Goal: Task Accomplishment & Management: Manage account settings

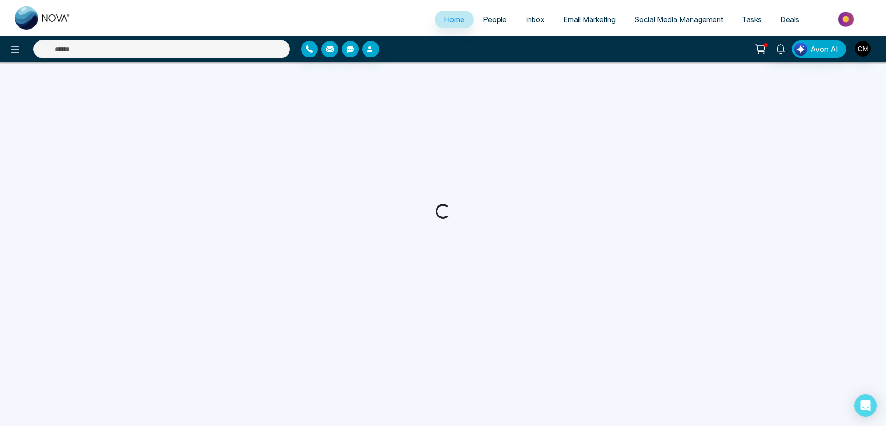
select select "*"
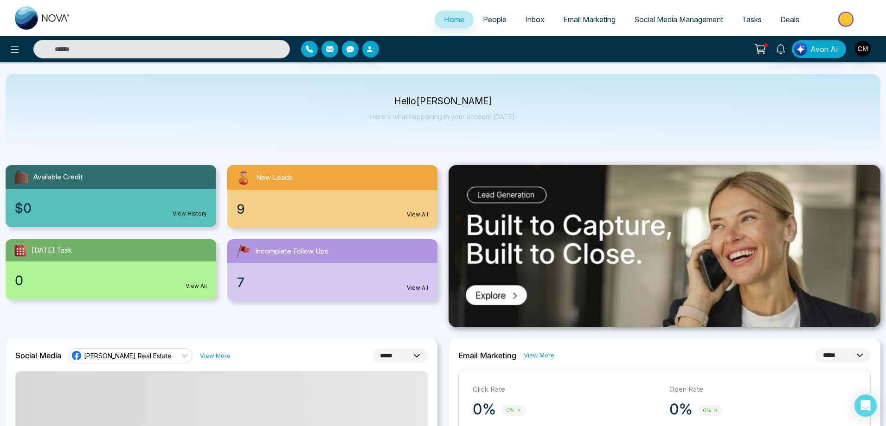
click at [495, 22] on span "People" at bounding box center [495, 19] width 24 height 9
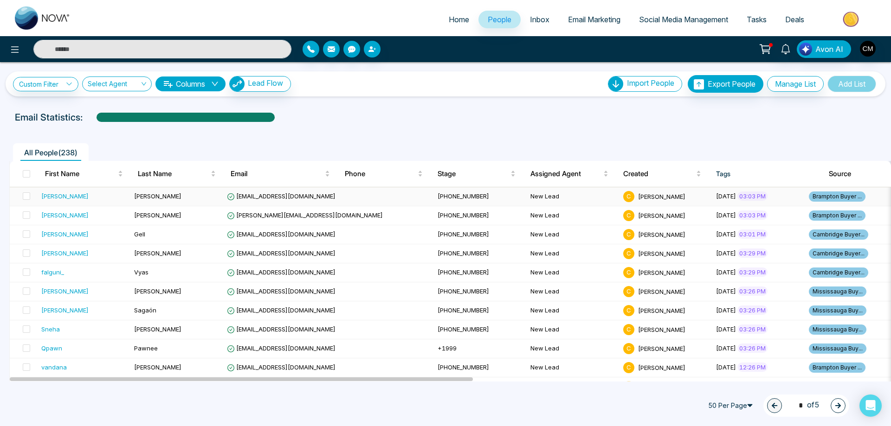
click at [162, 193] on td "[PERSON_NAME]" at bounding box center [176, 196] width 93 height 19
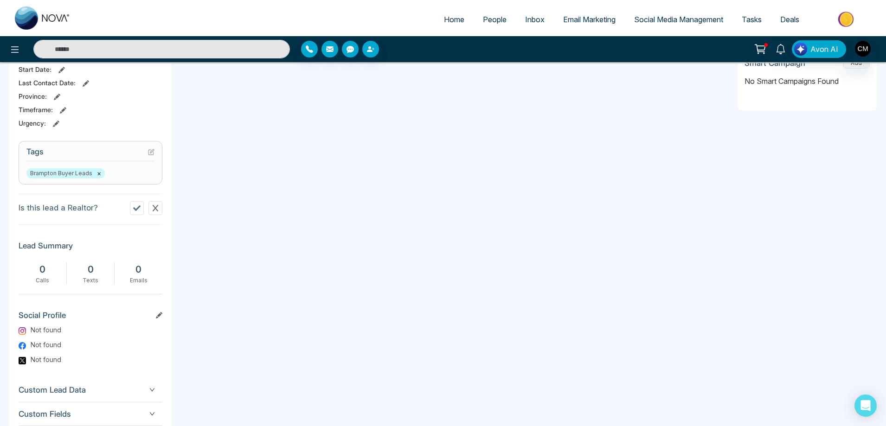
scroll to position [366, 0]
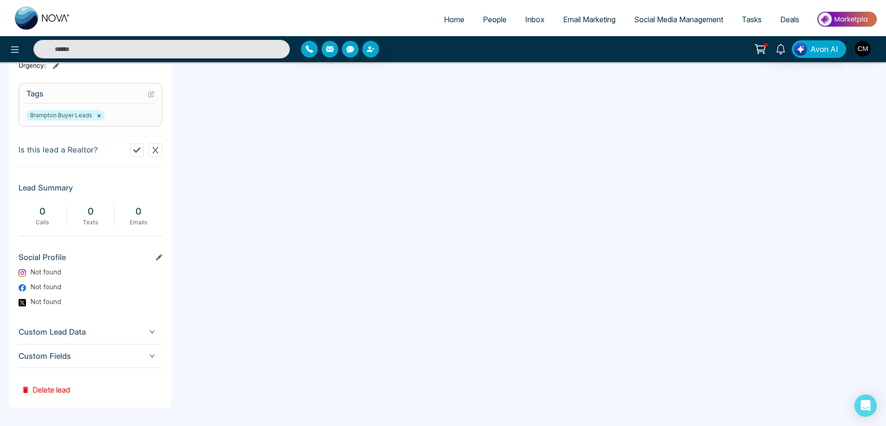
click at [103, 354] on span "Custom Fields" at bounding box center [91, 356] width 144 height 13
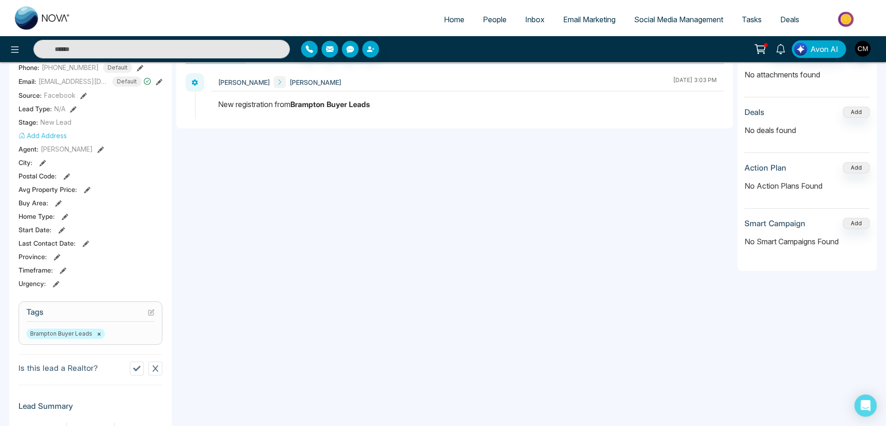
scroll to position [0, 0]
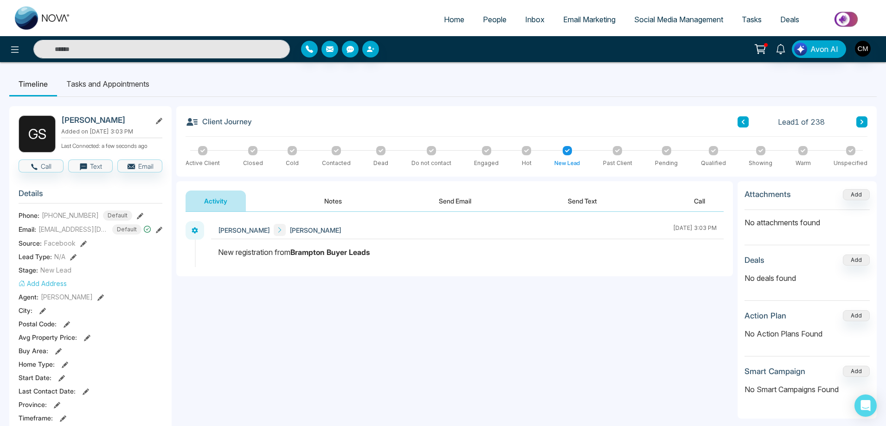
click at [98, 83] on li "Tasks and Appointments" at bounding box center [108, 83] width 102 height 25
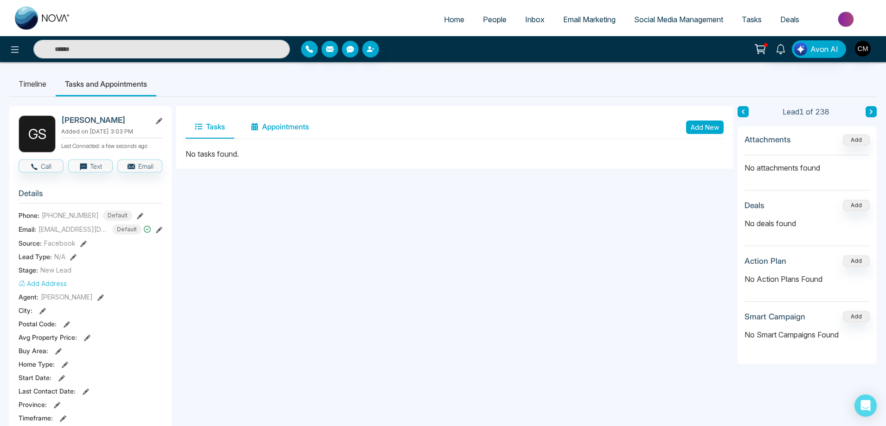
click at [280, 121] on button "Appointments" at bounding box center [280, 126] width 77 height 23
click at [210, 132] on button "Tasks" at bounding box center [210, 126] width 49 height 23
click at [859, 261] on button "Add" at bounding box center [856, 261] width 27 height 11
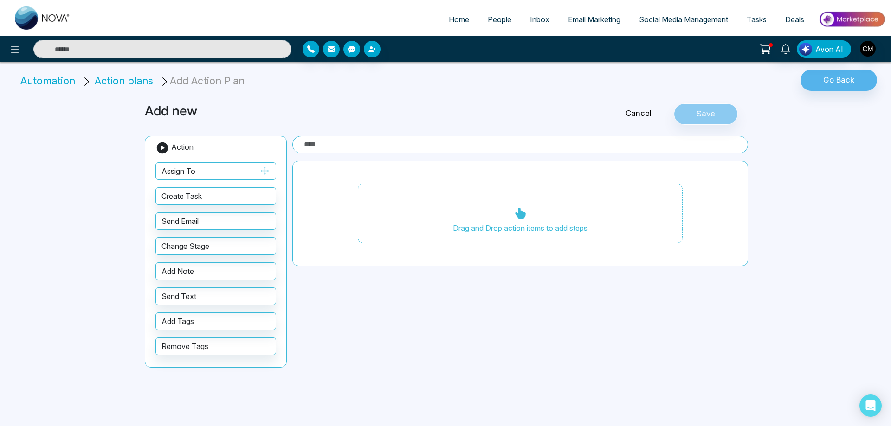
click at [190, 175] on button "Assign To" at bounding box center [215, 171] width 121 height 18
click at [109, 83] on span "Action plans" at bounding box center [124, 81] width 58 height 12
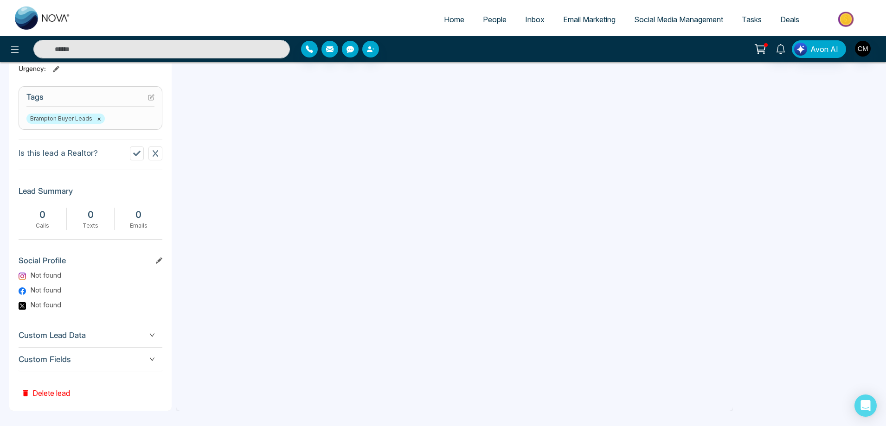
scroll to position [366, 0]
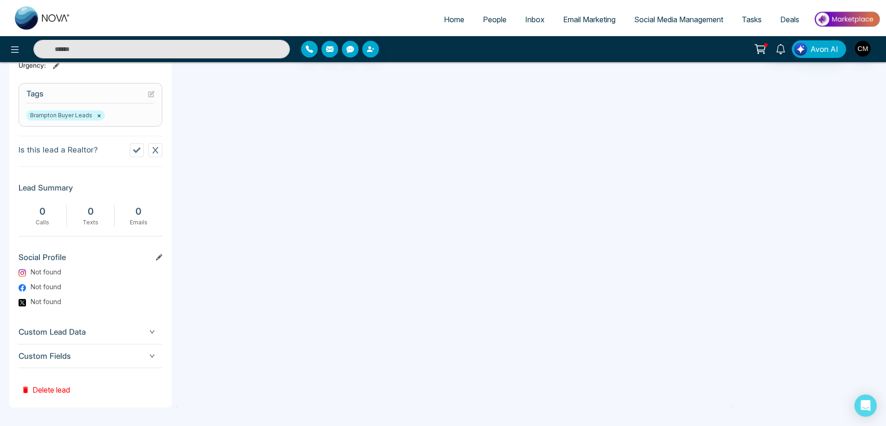
click at [647, 20] on span "Social Media Management" at bounding box center [678, 19] width 89 height 9
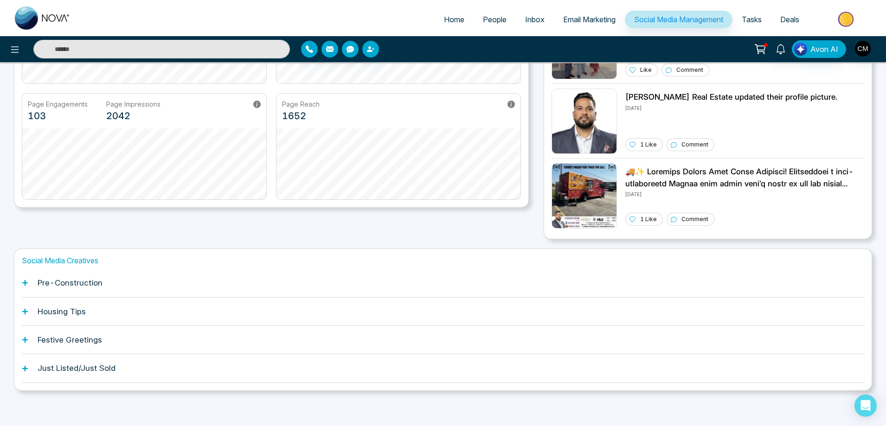
scroll to position [173, 0]
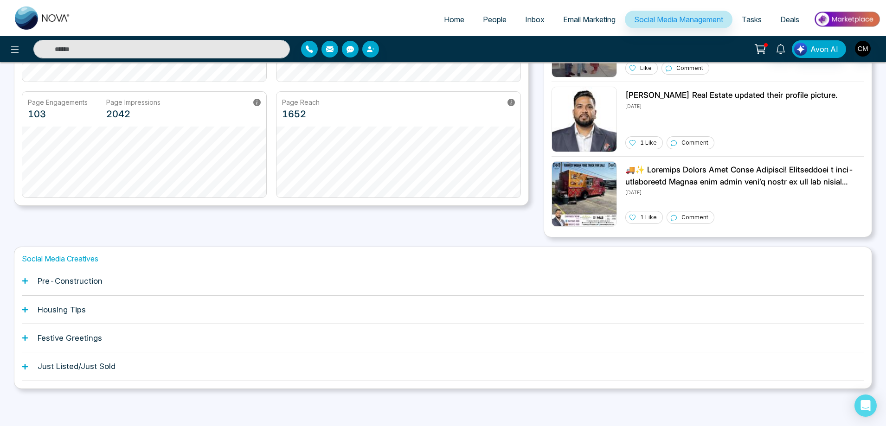
click at [17, 279] on div "Social Media Creatives Pre-Construction Housing Tips Festive Greetings Just Lis…" at bounding box center [443, 318] width 858 height 142
click at [20, 280] on div "Social Media Creatives Pre-Construction Housing Tips Festive Greetings Just Lis…" at bounding box center [443, 318] width 858 height 142
click at [22, 281] on icon at bounding box center [25, 281] width 6 height 6
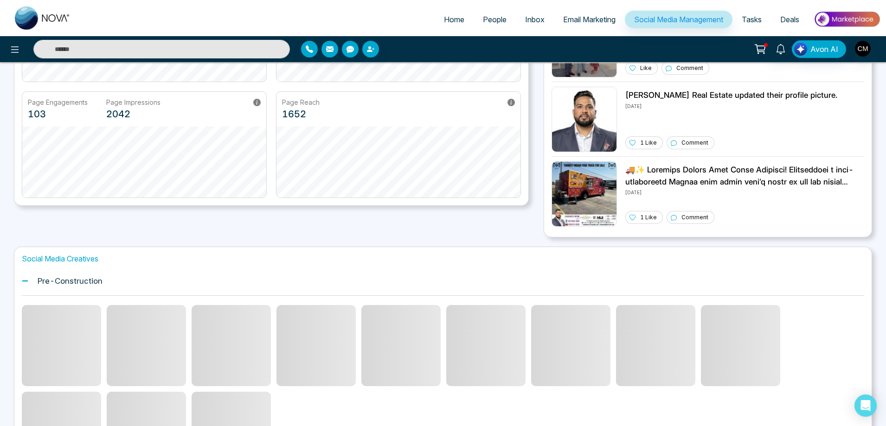
scroll to position [266, 0]
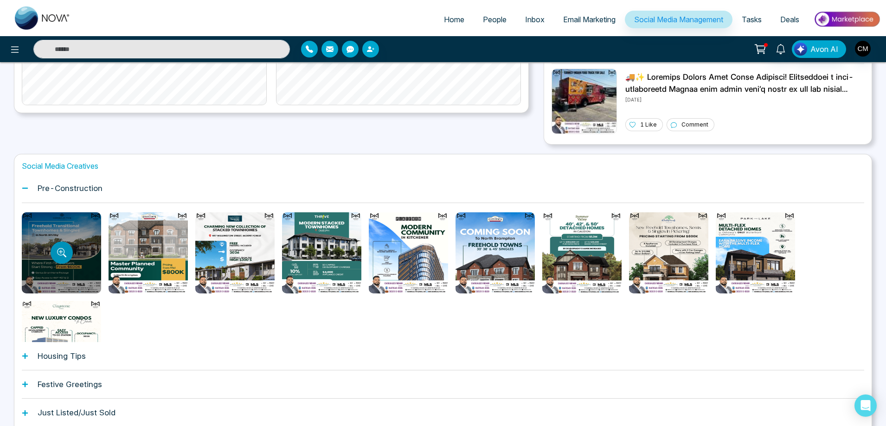
click at [61, 259] on button "Preview template" at bounding box center [62, 253] width 22 height 22
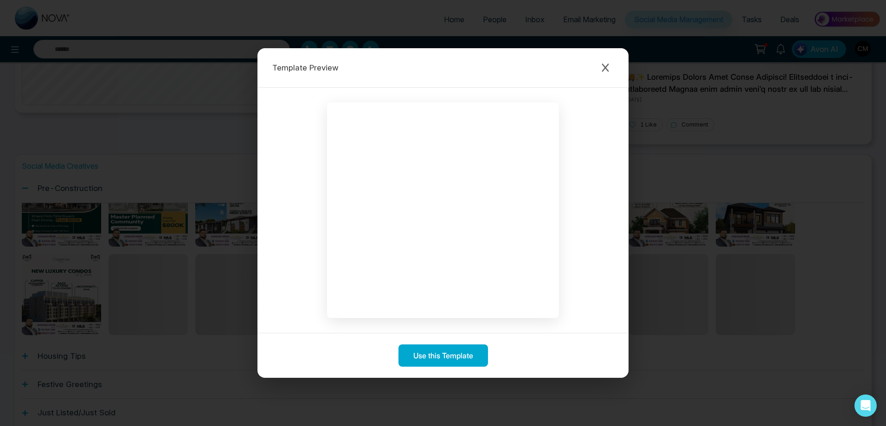
scroll to position [49, 0]
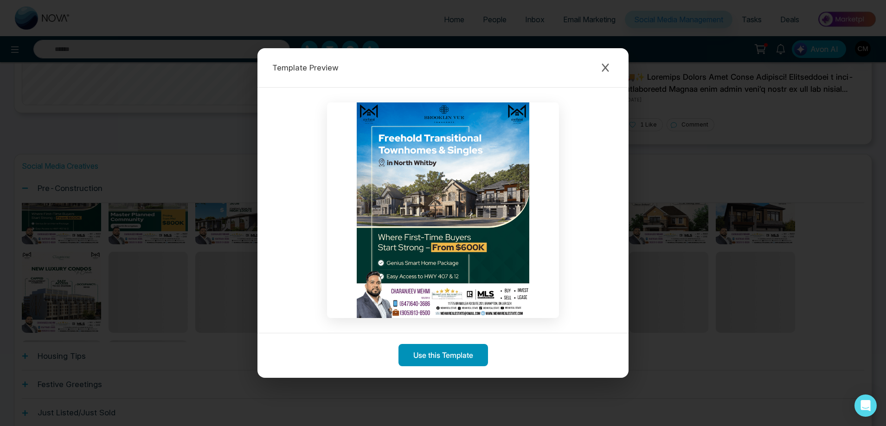
click at [431, 351] on button "Use this Template" at bounding box center [443, 355] width 90 height 22
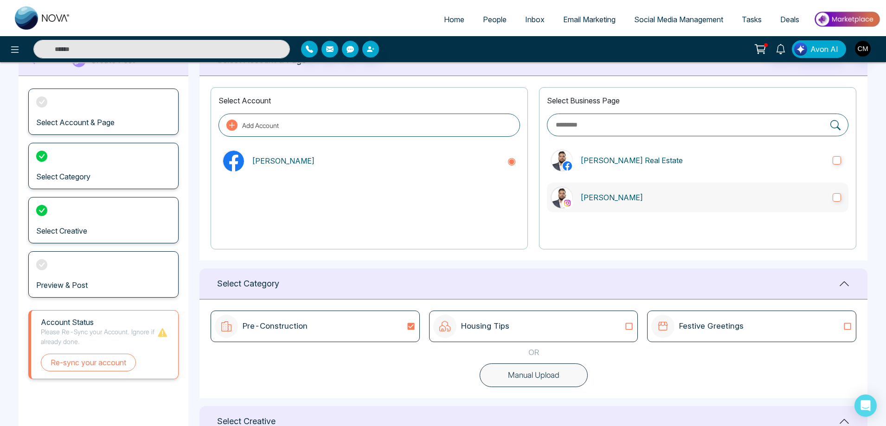
scroll to position [46, 0]
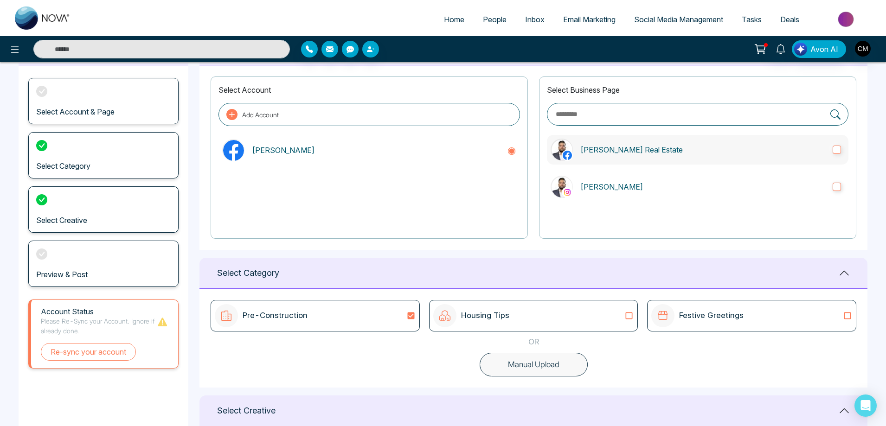
click at [630, 159] on label "[PERSON_NAME] Real Estate" at bounding box center [697, 150] width 301 height 30
click at [618, 183] on p "[PERSON_NAME]" at bounding box center [702, 186] width 245 height 11
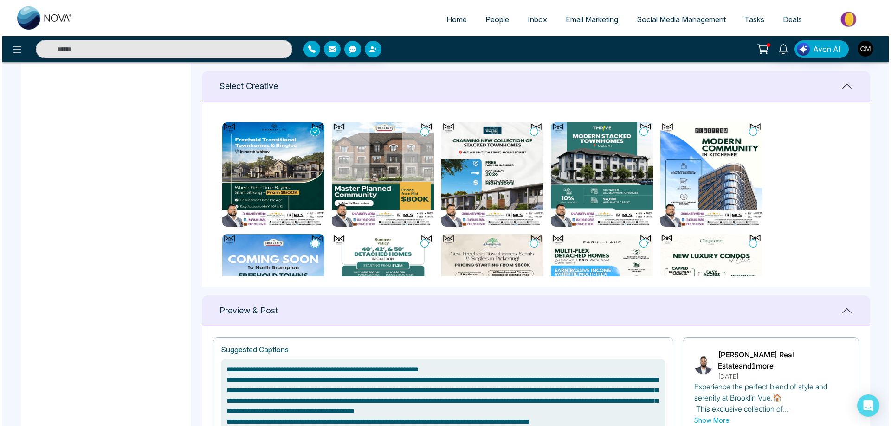
scroll to position [572, 0]
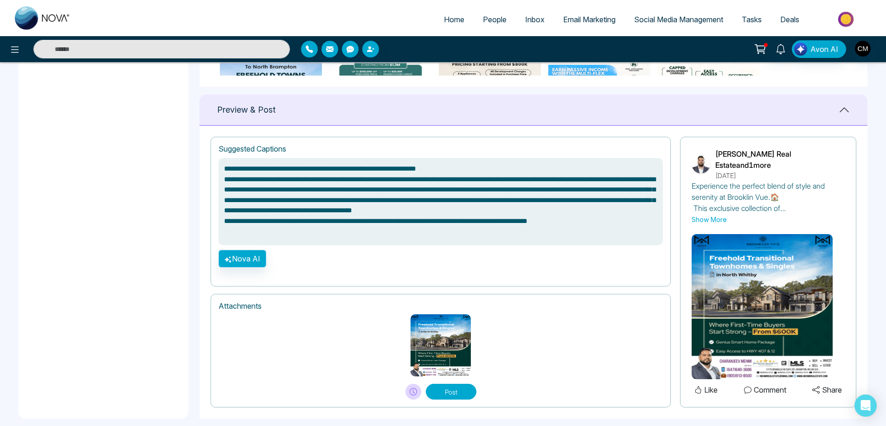
type textarea "**********"
click at [255, 262] on button "Nova AI" at bounding box center [242, 259] width 48 height 18
type textarea "**********"
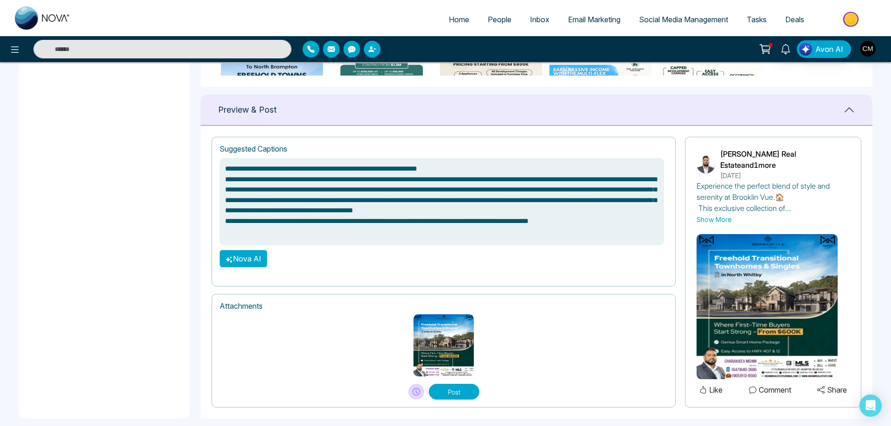
type textarea "**********"
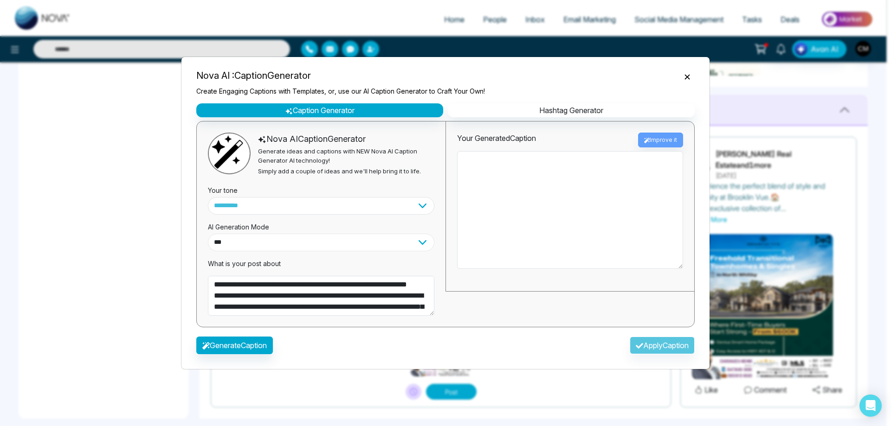
click at [282, 250] on select "**********" at bounding box center [321, 243] width 226 height 18
type textarea "**********"
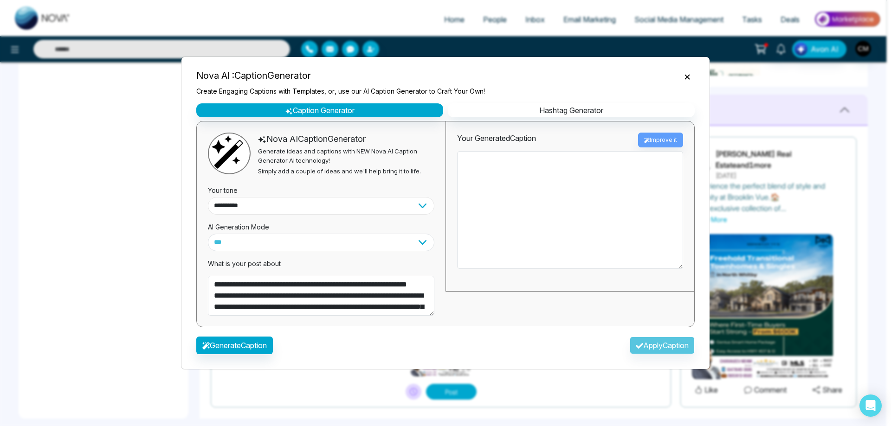
click at [273, 205] on select "**********" at bounding box center [321, 206] width 226 height 18
select select "**********"
click at [208, 197] on select "**********" at bounding box center [321, 206] width 226 height 18
click at [243, 344] on button "Generate Caption" at bounding box center [234, 346] width 77 height 18
type textarea "**********"
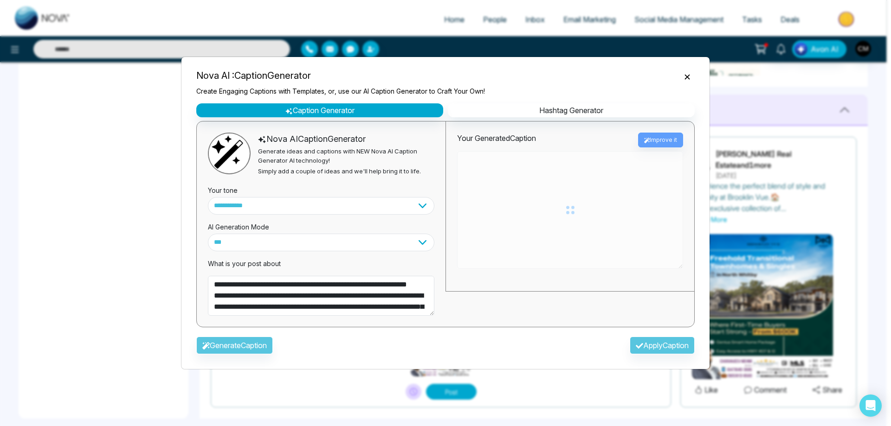
type textarea "**********"
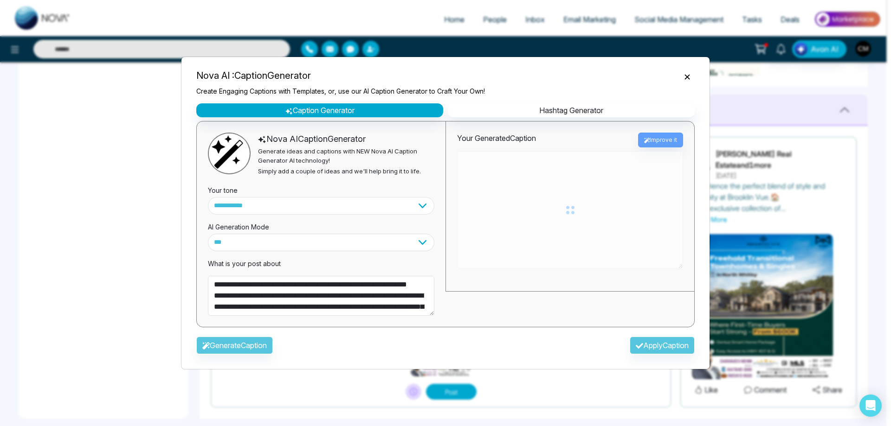
type textarea "**********"
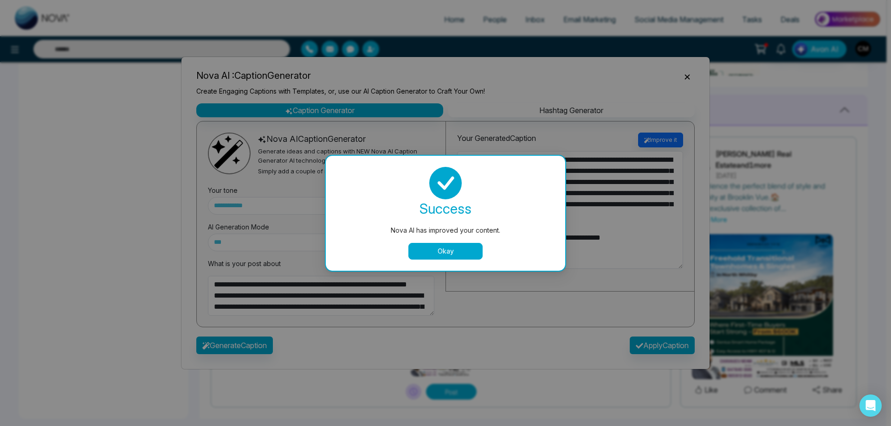
click at [462, 256] on button "Okay" at bounding box center [445, 251] width 74 height 17
type textarea "**********"
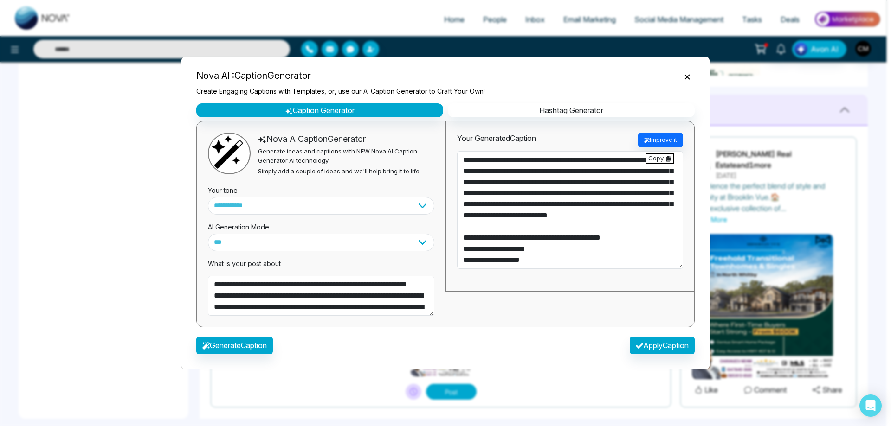
type textarea "**********"
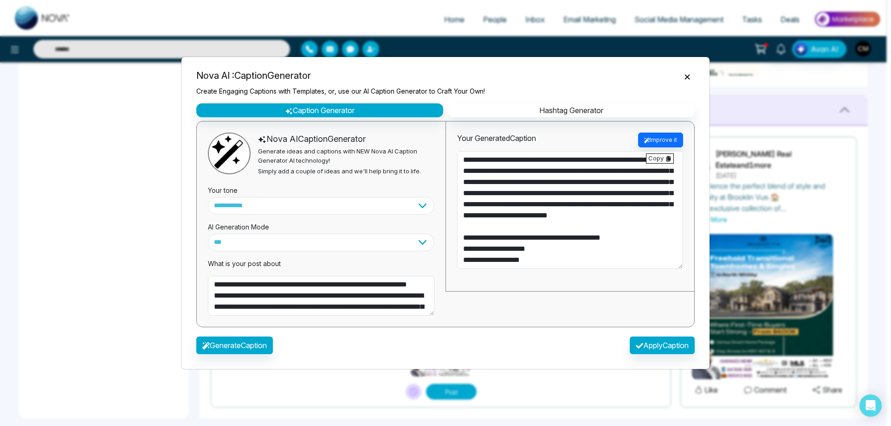
scroll to position [145, 0]
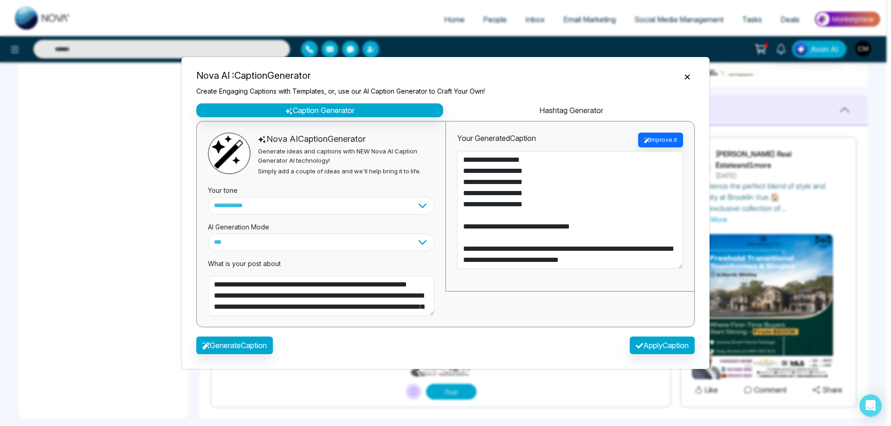
click at [549, 110] on button "Hashtag Generator" at bounding box center [571, 110] width 247 height 14
type textarea "**********"
select select "********"
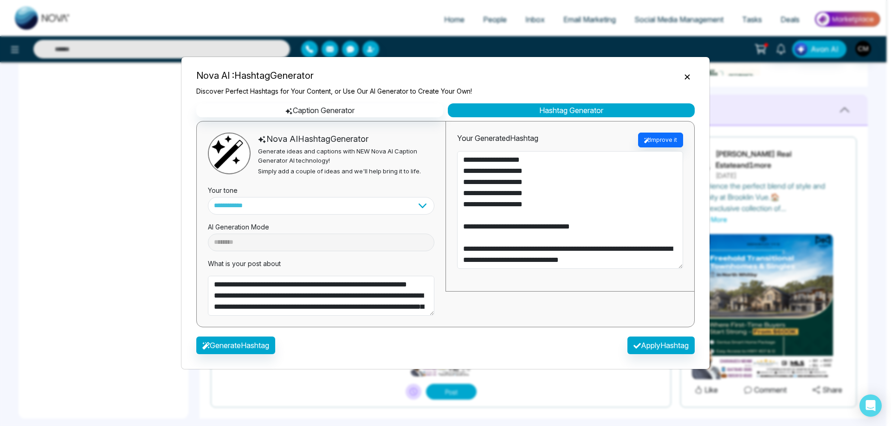
type textarea "**********"
click at [650, 139] on button "Improve it" at bounding box center [660, 140] width 45 height 15
type textarea "**********"
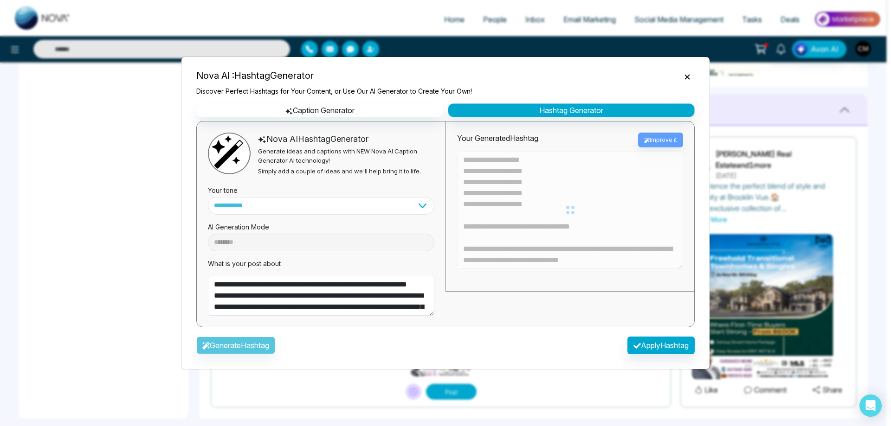
type textarea "**********"
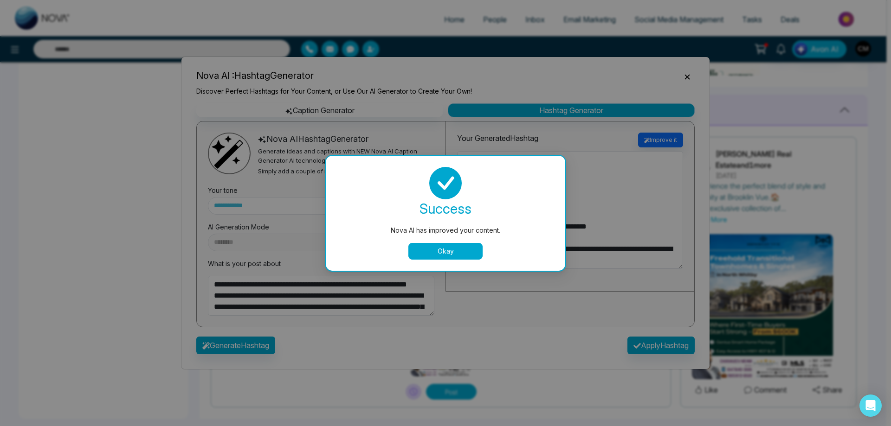
type textarea "**********"
click at [421, 258] on button "Okay" at bounding box center [445, 251] width 74 height 17
type textarea "**********"
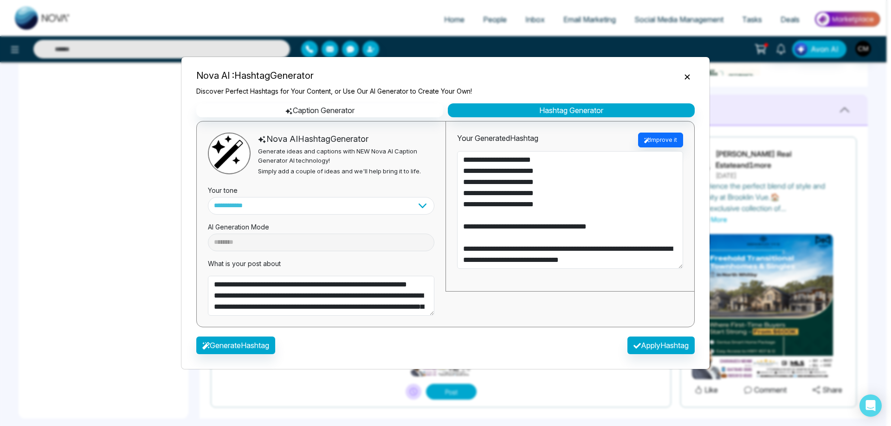
type textarea "**********"
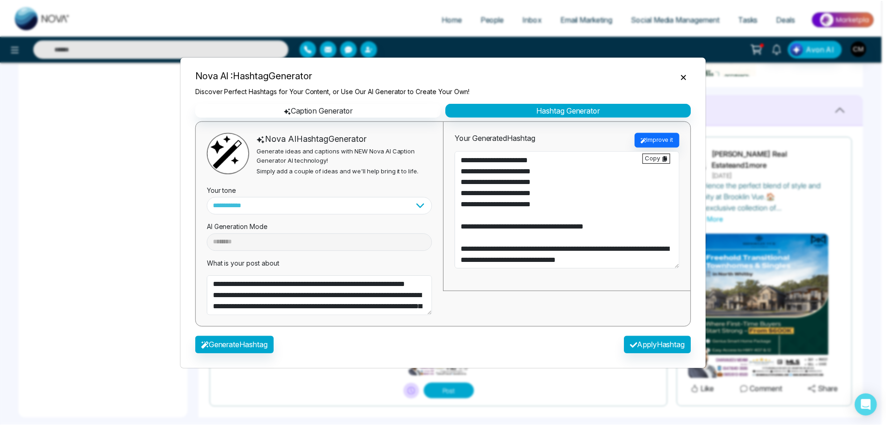
scroll to position [0, 0]
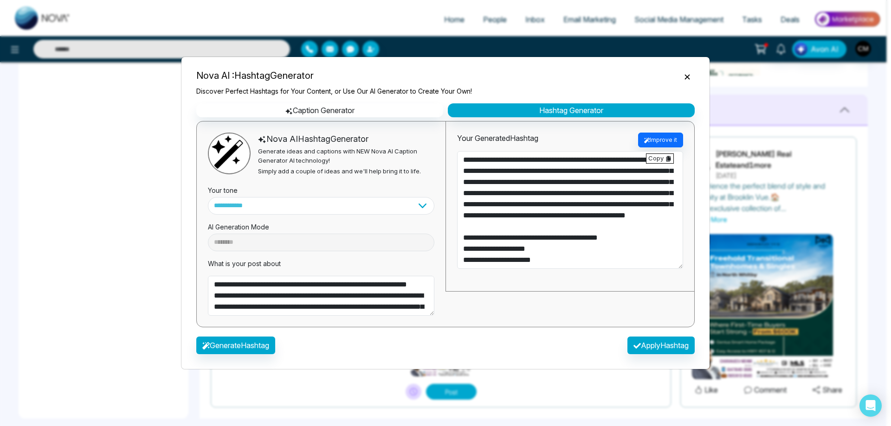
type textarea "**********"
click at [218, 344] on button "Generate Hashtag" at bounding box center [235, 346] width 79 height 18
type textarea "**********"
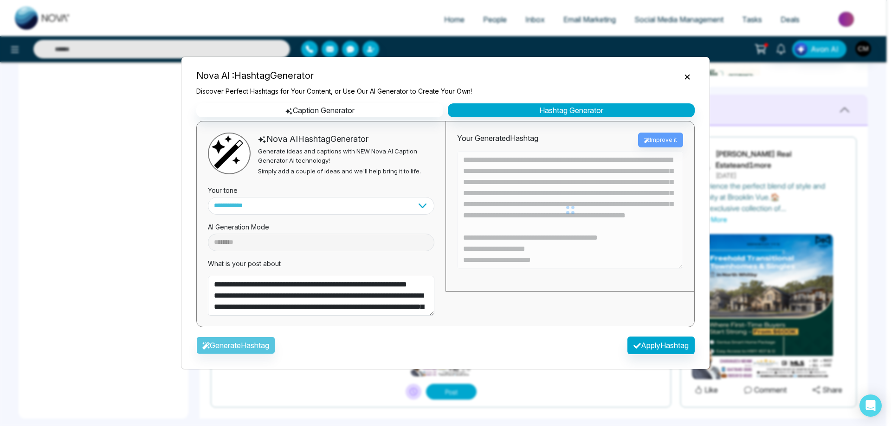
type textarea "**********"
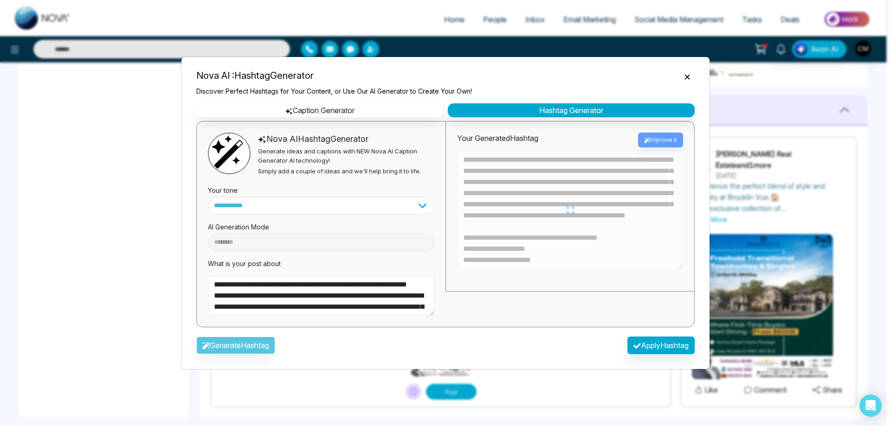
type textarea "**********"
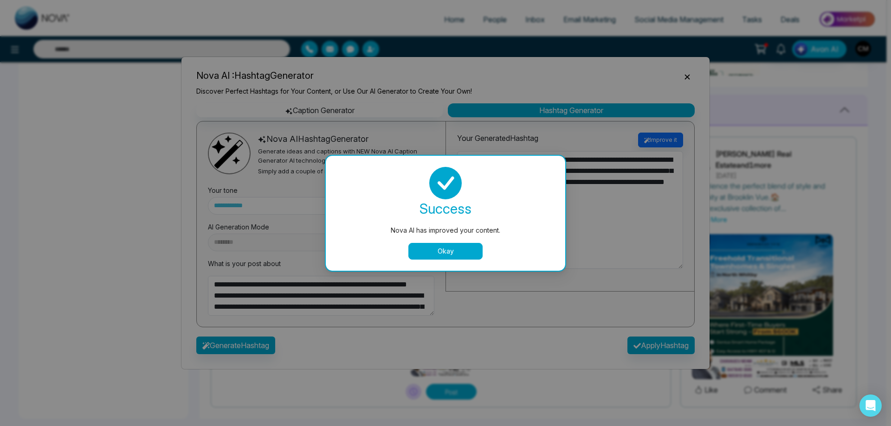
type textarea "**********"
click at [449, 241] on div "success Nova AI has improved your content. Okay" at bounding box center [445, 213] width 217 height 93
type textarea "**********"
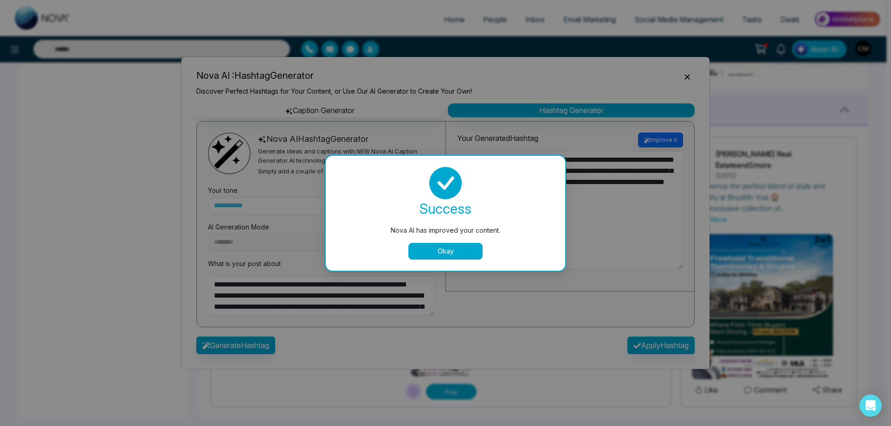
click at [449, 247] on button "Okay" at bounding box center [445, 251] width 74 height 17
type textarea "**********"
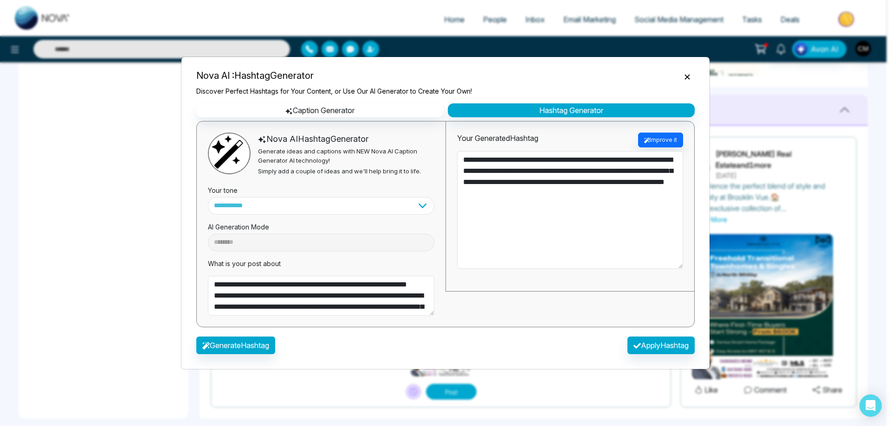
type textarea "**********"
click at [656, 344] on button "Apply Hashtag" at bounding box center [660, 346] width 67 height 18
type textarea "**********"
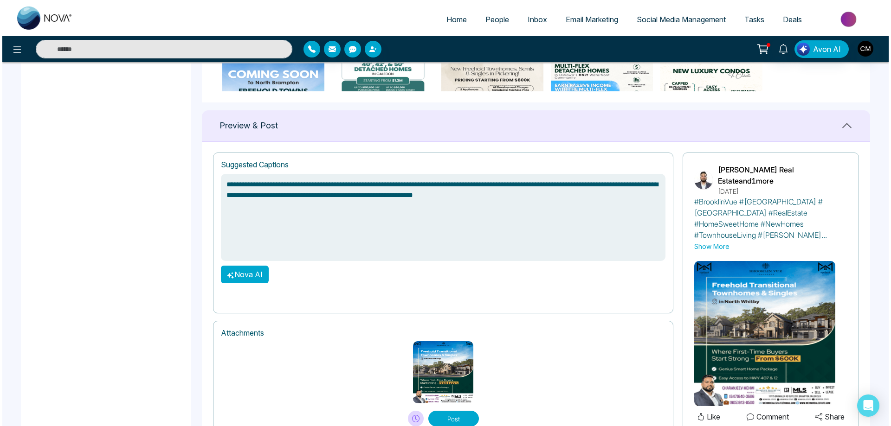
scroll to position [572, 0]
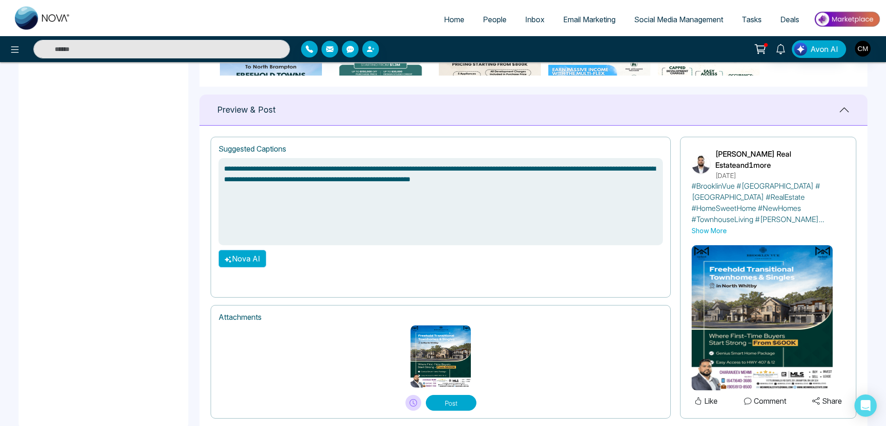
click at [238, 261] on button "Nova AI" at bounding box center [242, 259] width 48 height 18
select select "**********"
select select "***"
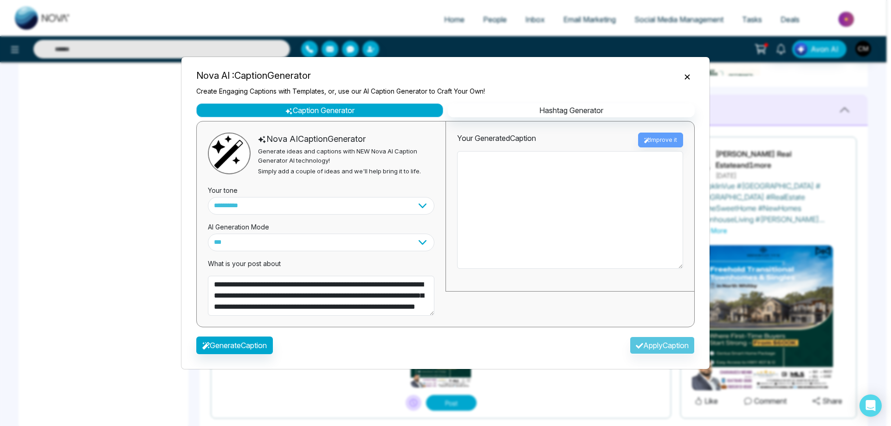
click at [300, 109] on button "Caption Generator" at bounding box center [319, 110] width 247 height 14
click at [662, 141] on div "Your Generated Caption Improve it" at bounding box center [570, 140] width 226 height 15
click at [262, 287] on textarea "**********" at bounding box center [321, 296] width 226 height 40
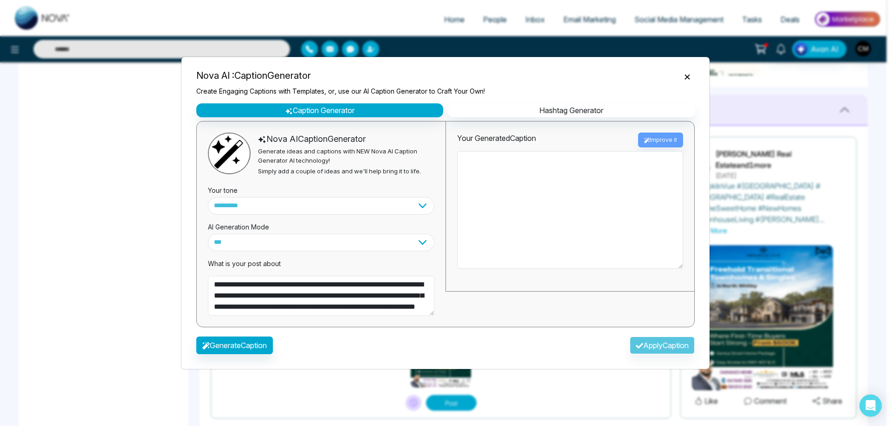
scroll to position [22, 0]
click at [230, 345] on button "Generate Caption" at bounding box center [234, 346] width 77 height 18
type textarea "**********"
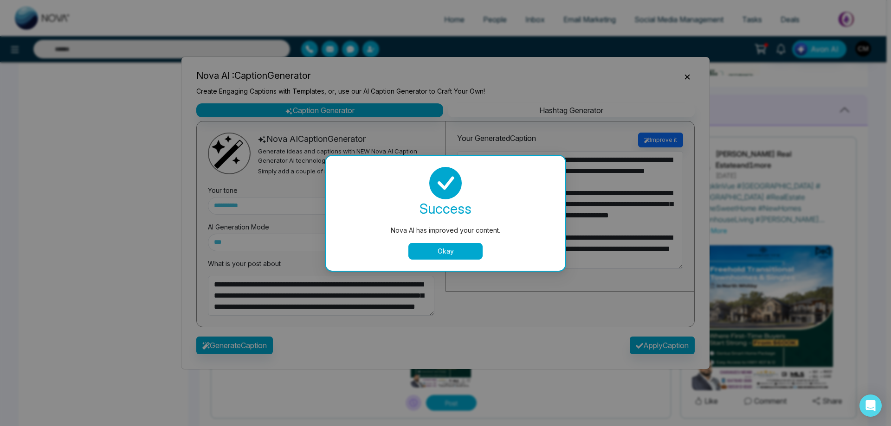
click at [458, 249] on button "Okay" at bounding box center [445, 251] width 74 height 17
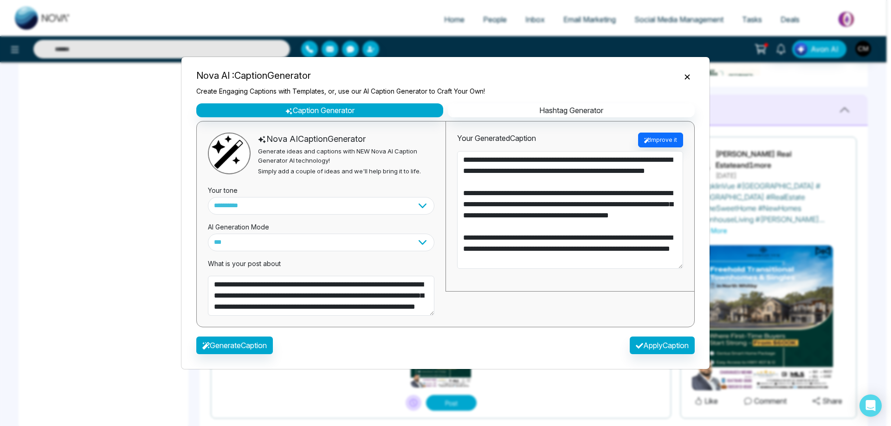
drag, startPoint x: 690, startPoint y: 77, endPoint x: 648, endPoint y: 77, distance: 42.2
click at [689, 77] on icon "Close" at bounding box center [686, 76] width 9 height 9
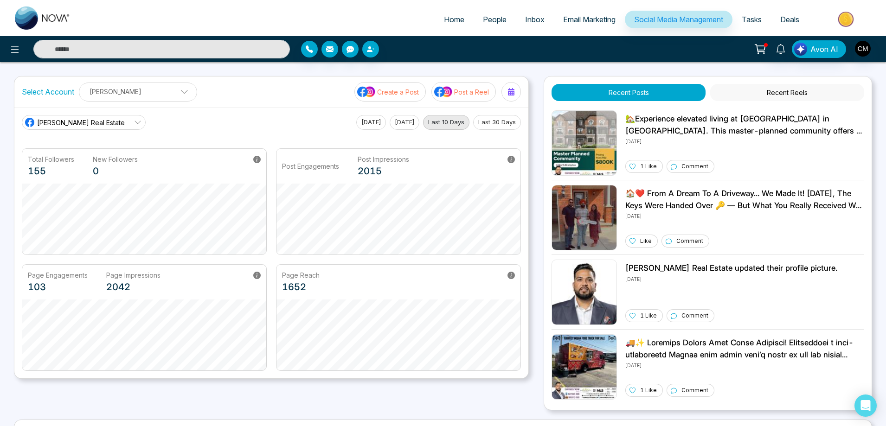
click at [772, 94] on button "Recent Reels" at bounding box center [787, 92] width 154 height 17
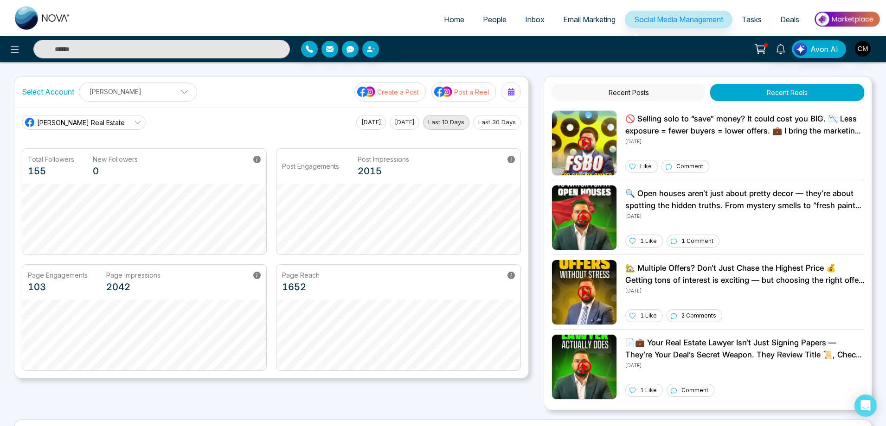
scroll to position [173, 0]
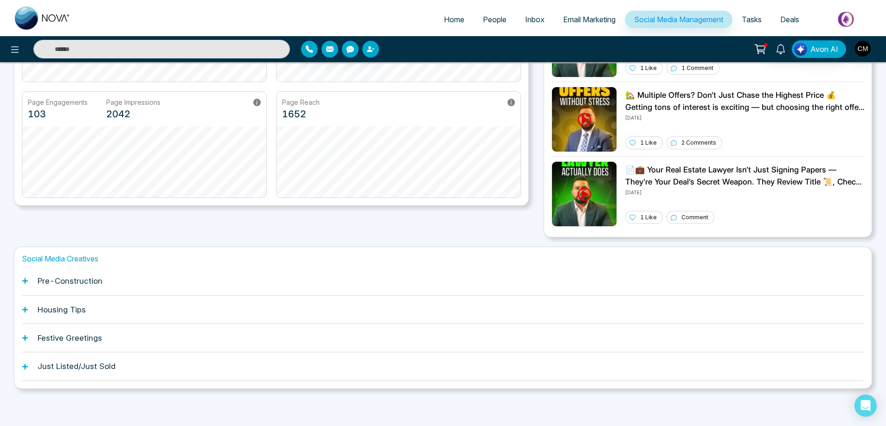
click at [105, 314] on div "Housing Tips" at bounding box center [443, 310] width 842 height 28
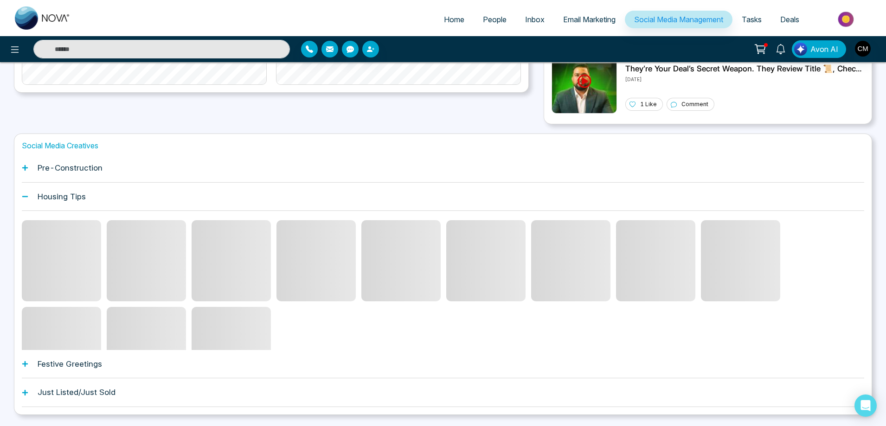
scroll to position [312, 0]
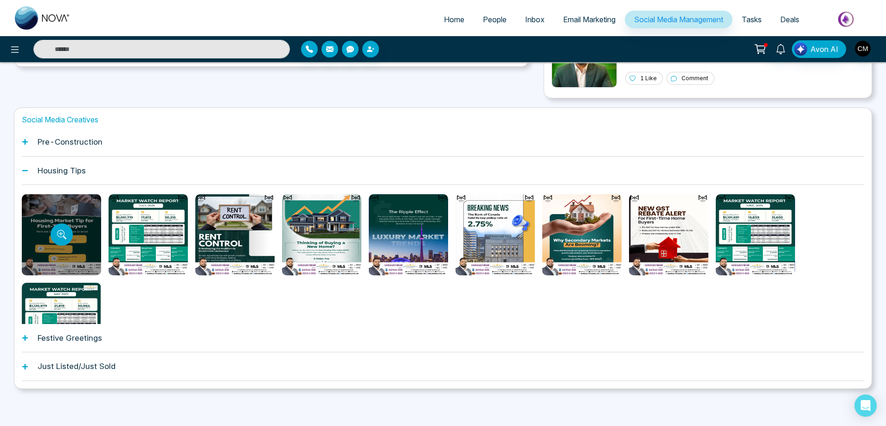
click at [77, 247] on div at bounding box center [61, 234] width 79 height 81
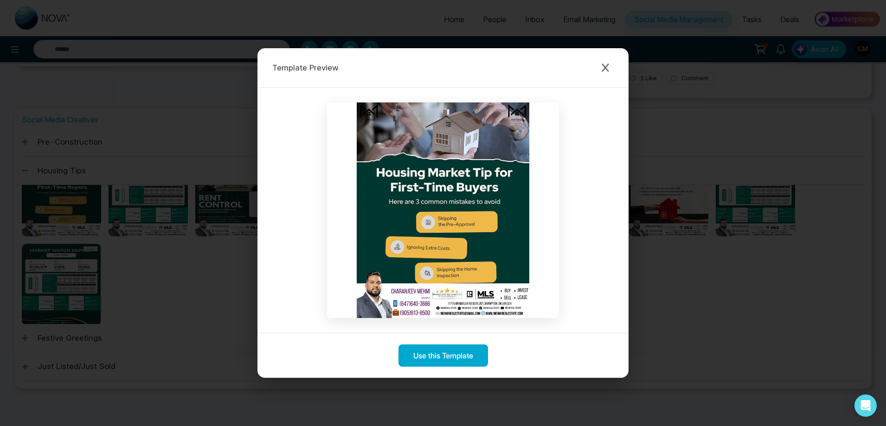
scroll to position [49, 0]
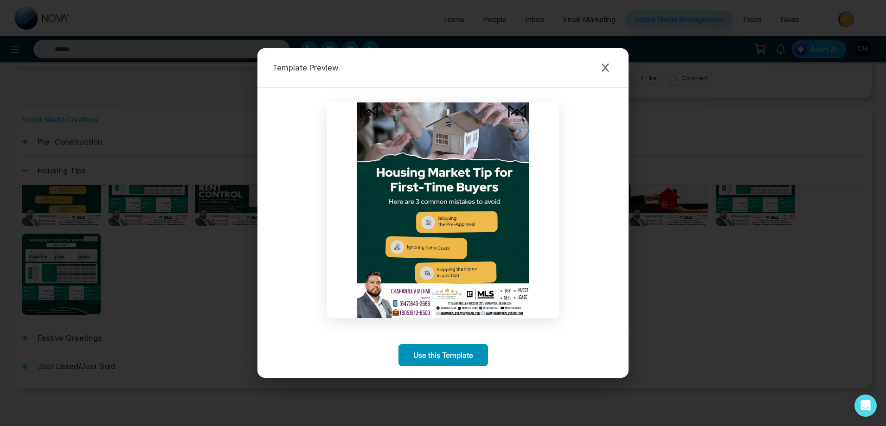
click at [429, 357] on button "Use this Template" at bounding box center [443, 355] width 90 height 22
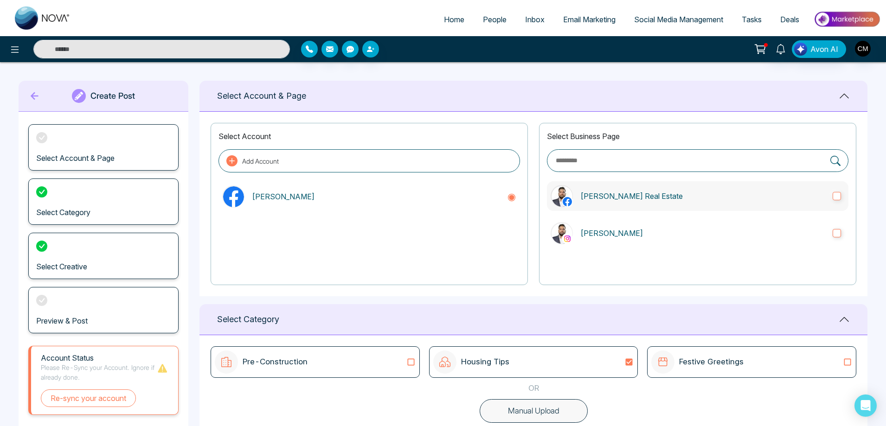
click at [594, 207] on label "[PERSON_NAME] Real Estate" at bounding box center [697, 196] width 301 height 30
click at [592, 233] on p "[PERSON_NAME]" at bounding box center [702, 233] width 245 height 11
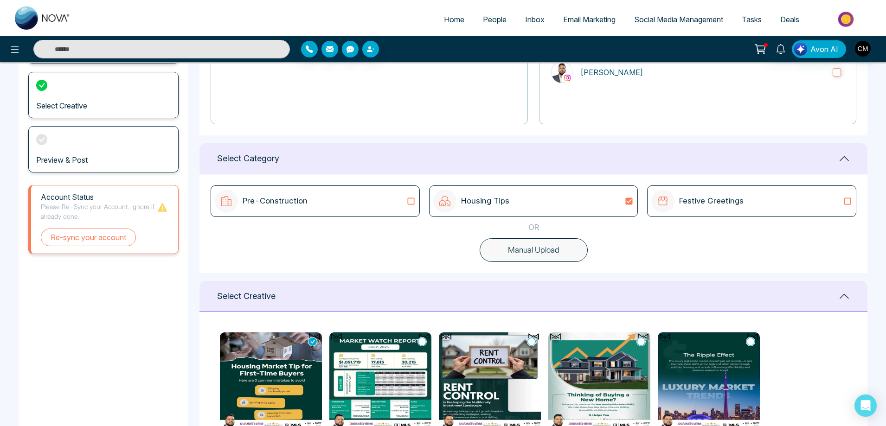
scroll to position [232, 0]
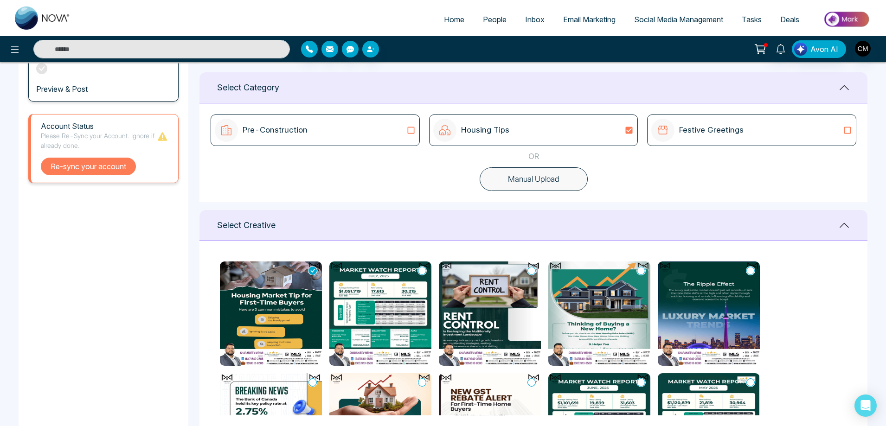
click at [111, 169] on button "Re-sync your account" at bounding box center [88, 167] width 95 height 18
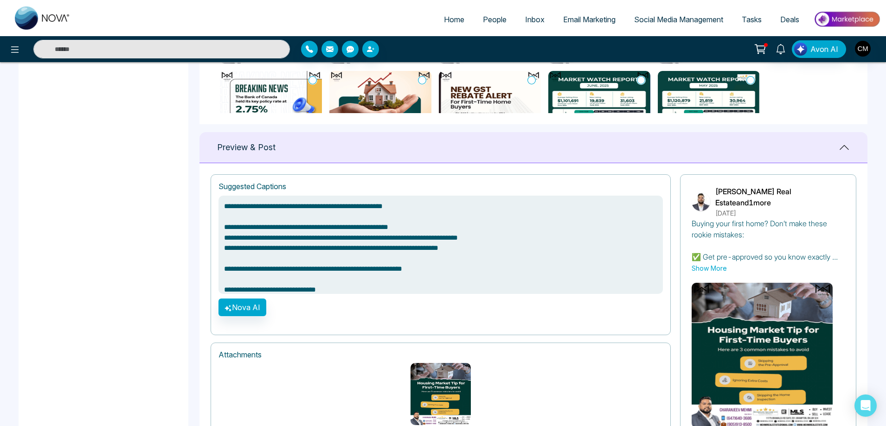
scroll to position [583, 0]
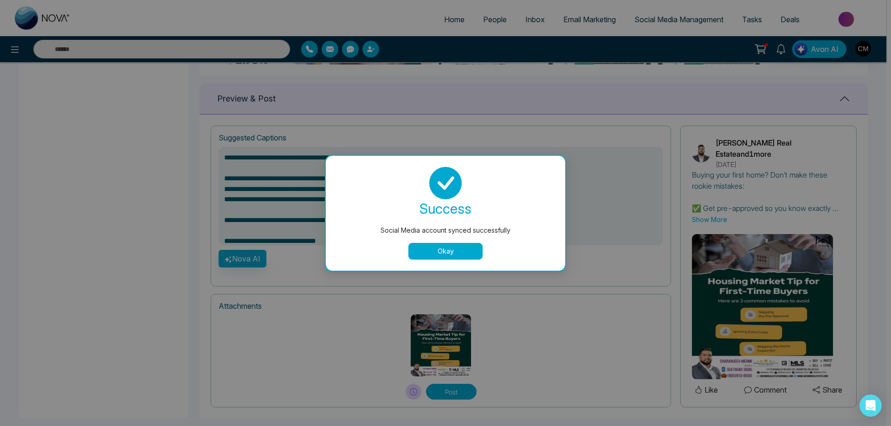
click at [456, 246] on button "Okay" at bounding box center [445, 251] width 74 height 17
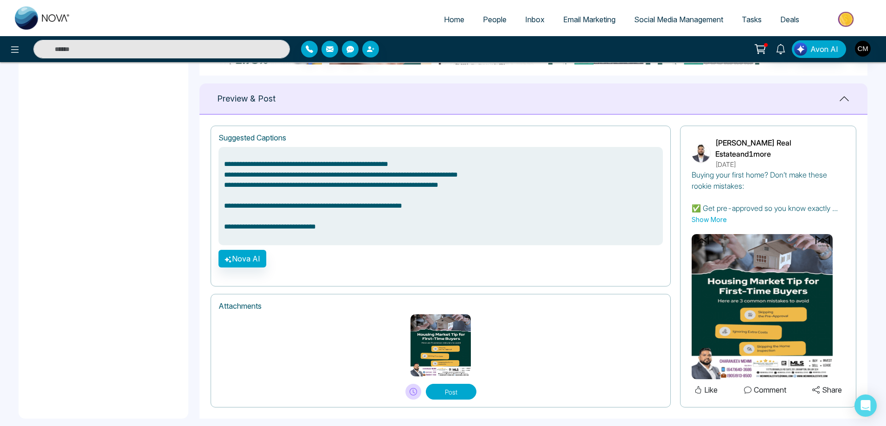
scroll to position [28, 0]
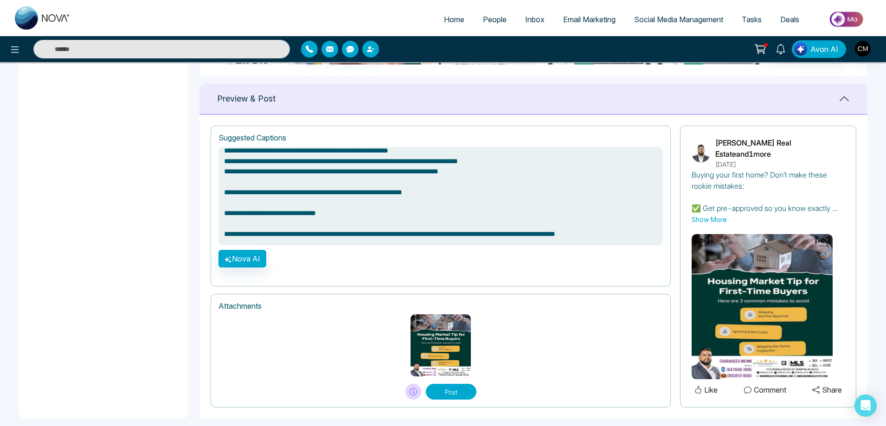
type textarea "**********"
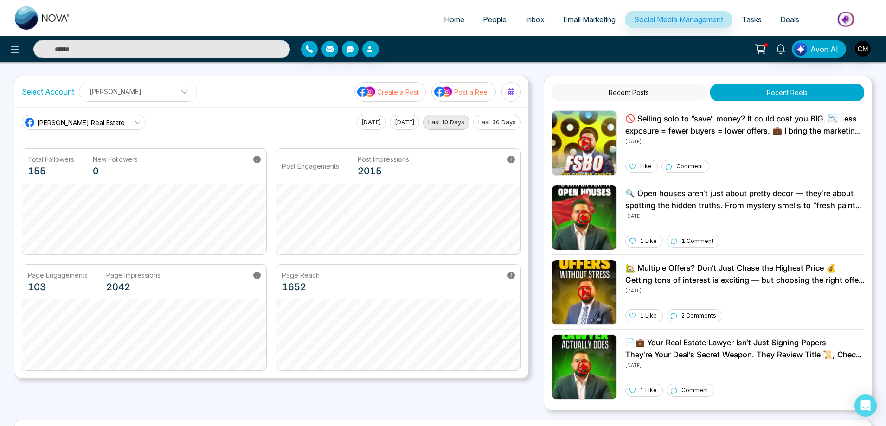
click at [586, 20] on span "Email Marketing" at bounding box center [589, 19] width 52 height 9
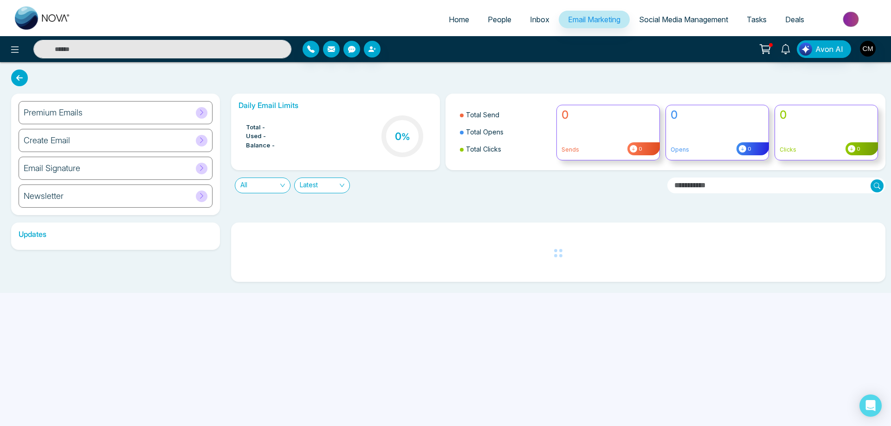
click at [648, 17] on span "Social Media Management" at bounding box center [683, 19] width 89 height 9
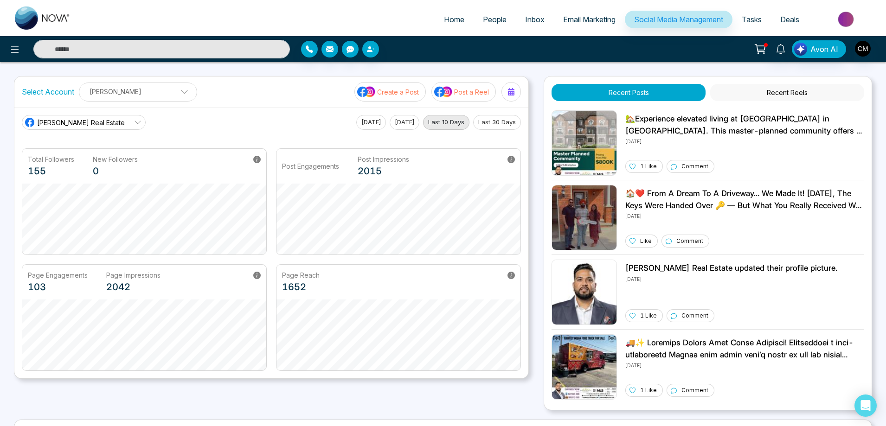
click at [583, 22] on span "Email Marketing" at bounding box center [589, 19] width 52 height 9
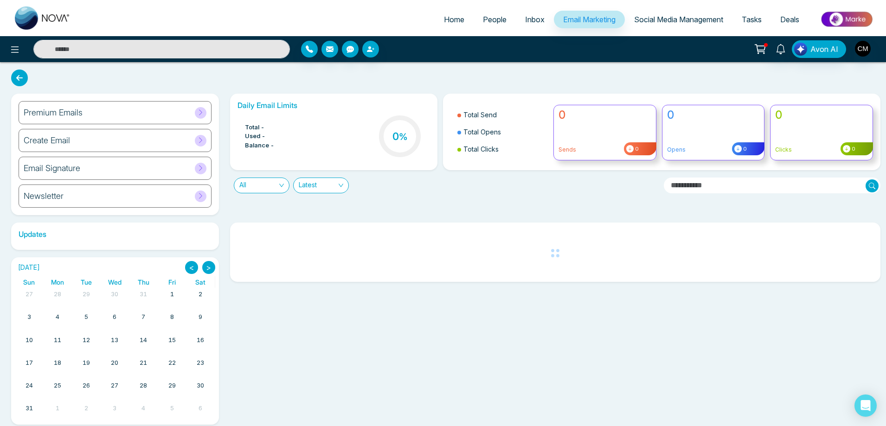
click at [681, 18] on span "Social Media Management" at bounding box center [678, 19] width 89 height 9
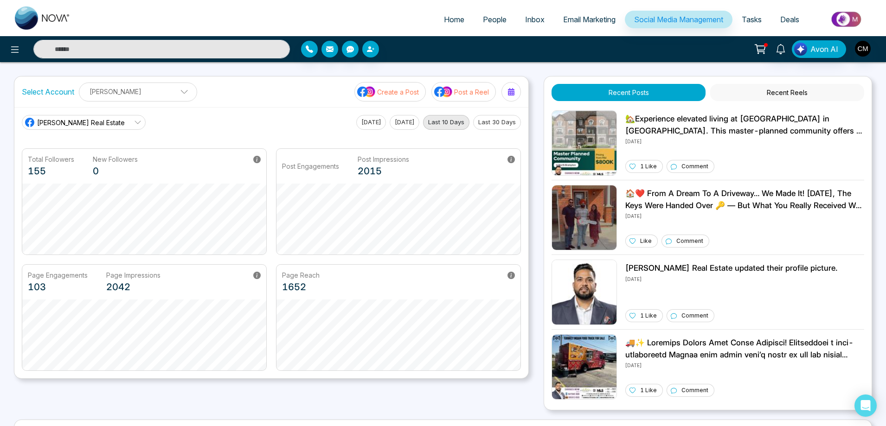
click at [564, 19] on span "Email Marketing" at bounding box center [589, 19] width 52 height 9
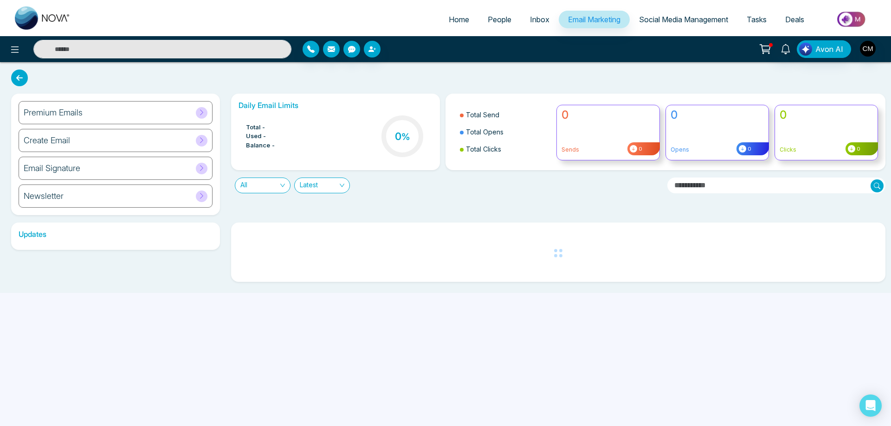
click at [56, 230] on h6 "Updates" at bounding box center [115, 234] width 209 height 9
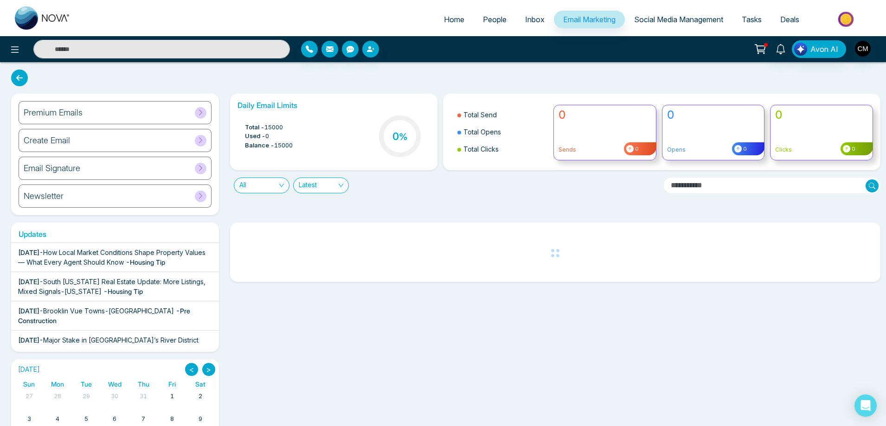
click at [109, 256] on span "How Local Market Conditions Shape Property Values — What Every Agent Should Know" at bounding box center [111, 258] width 187 height 18
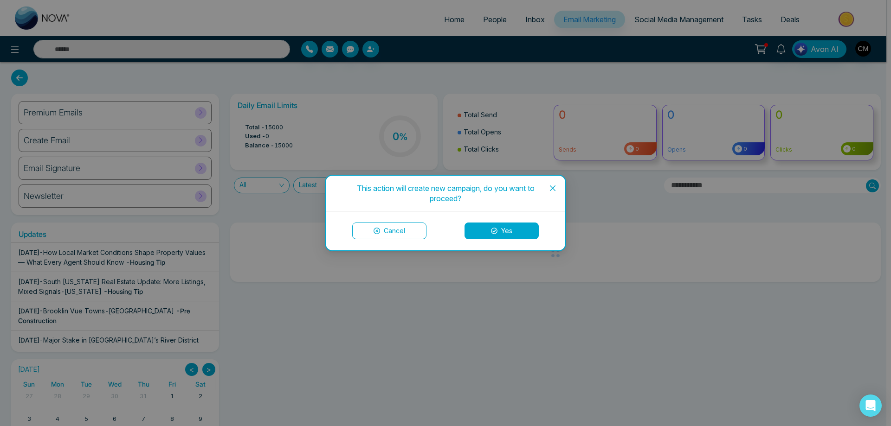
click at [412, 237] on button "Cancel" at bounding box center [389, 231] width 74 height 17
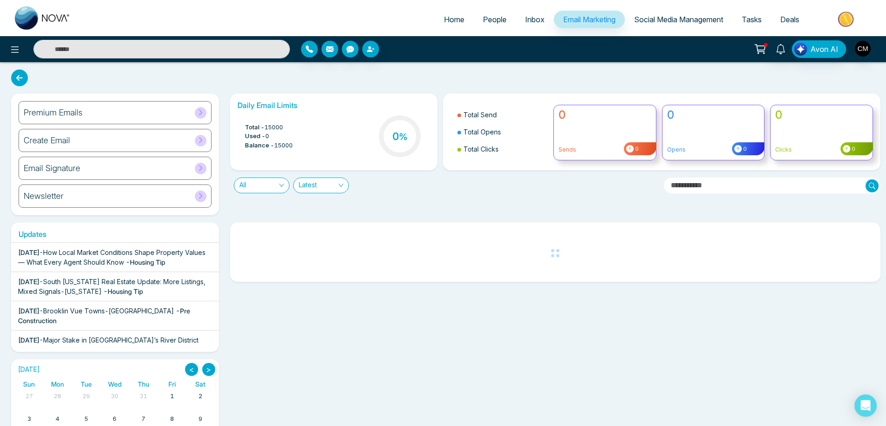
click at [117, 295] on span "- Housing Tip" at bounding box center [122, 292] width 39 height 8
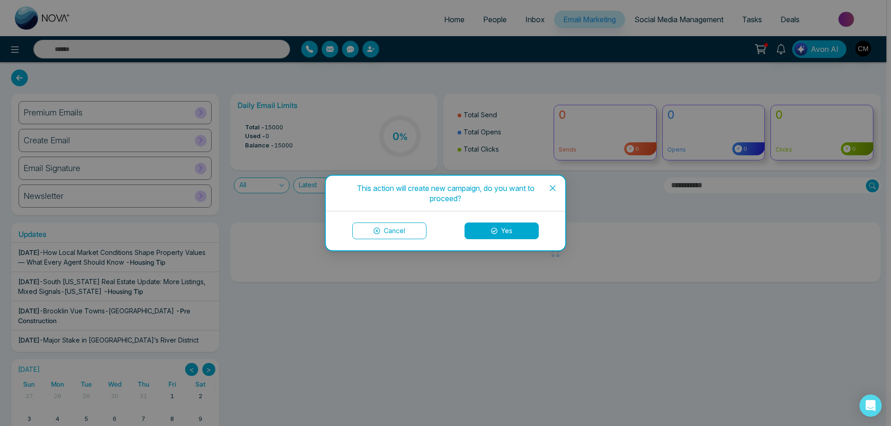
click at [497, 229] on icon at bounding box center [494, 231] width 6 height 6
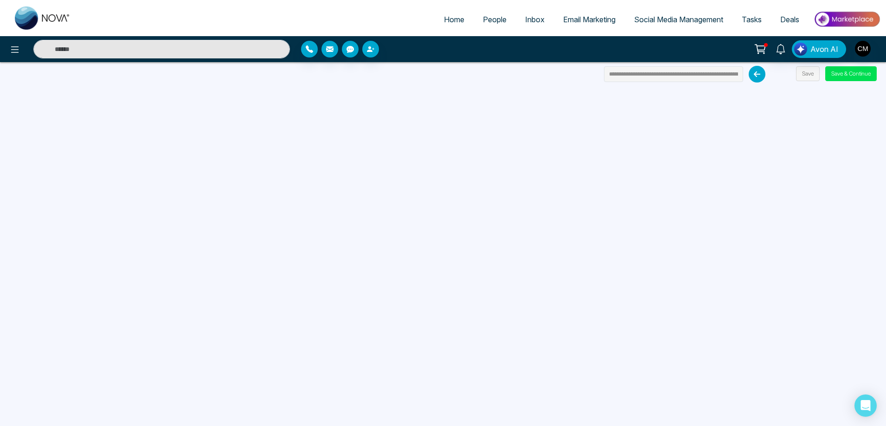
click at [753, 77] on icon at bounding box center [757, 74] width 17 height 17
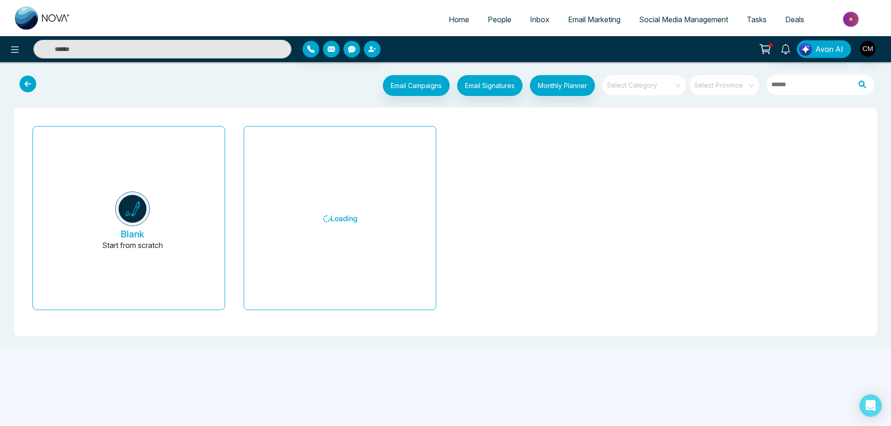
click at [28, 80] on icon at bounding box center [27, 84] width 17 height 17
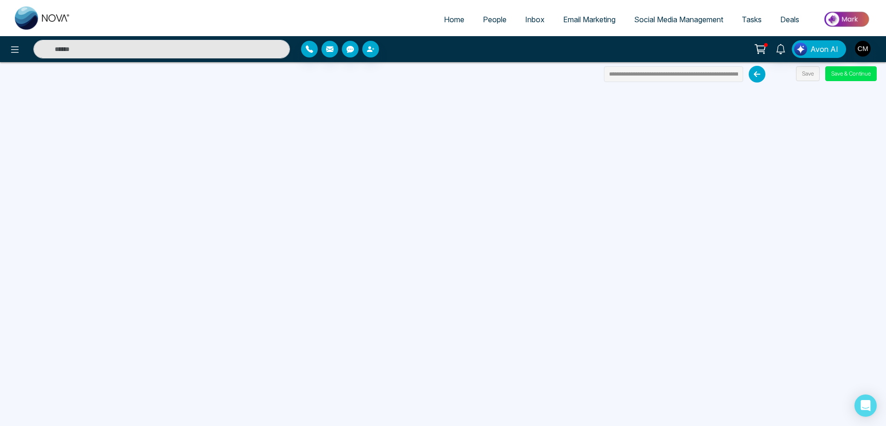
click at [577, 17] on span "Email Marketing" at bounding box center [589, 19] width 52 height 9
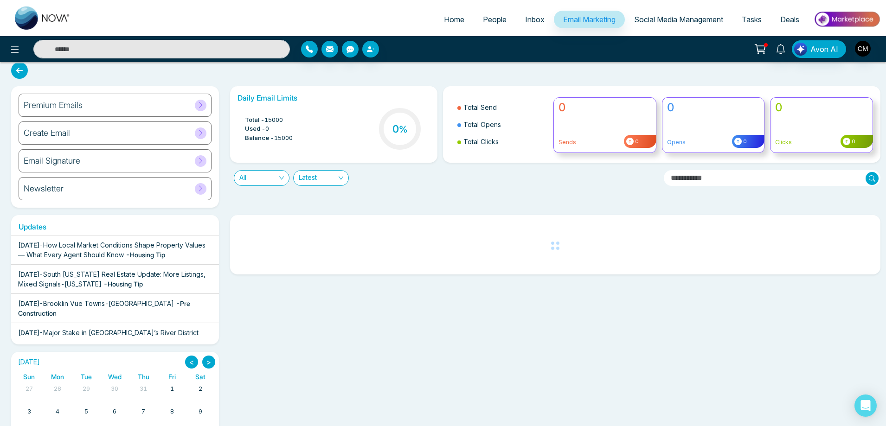
scroll to position [10, 0]
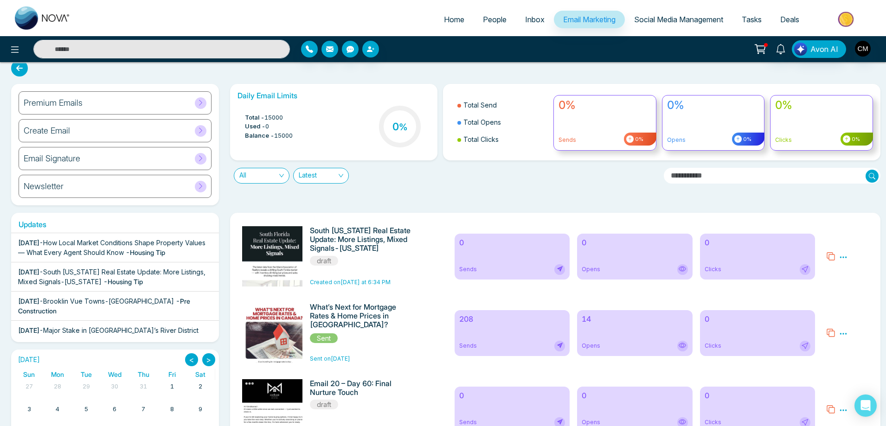
click at [840, 255] on icon at bounding box center [843, 257] width 8 height 8
click at [850, 295] on span "Delete" at bounding box center [857, 298] width 20 height 8
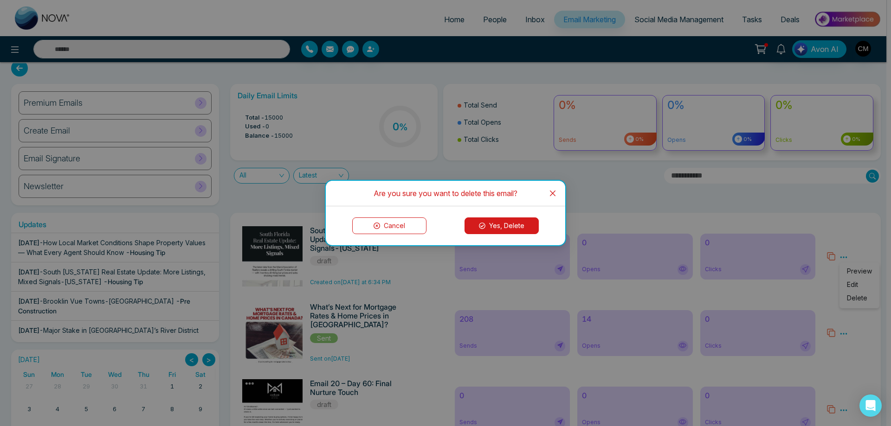
click at [504, 229] on button "Yes, Delete" at bounding box center [501, 226] width 74 height 17
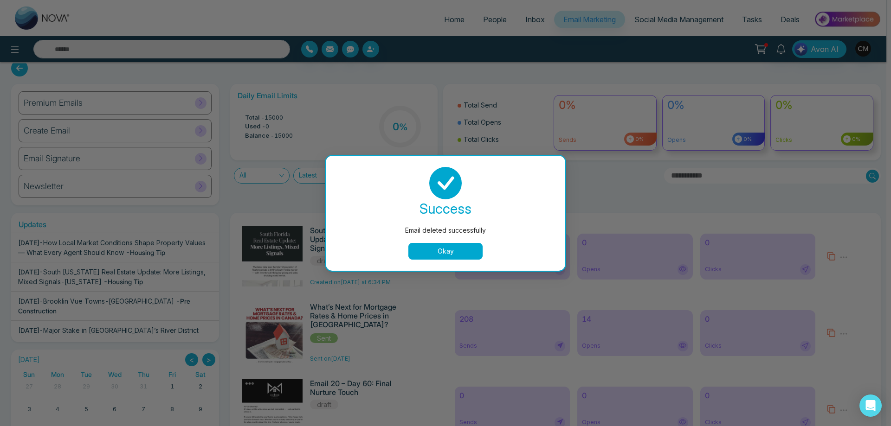
click at [475, 254] on button "Okay" at bounding box center [445, 251] width 74 height 17
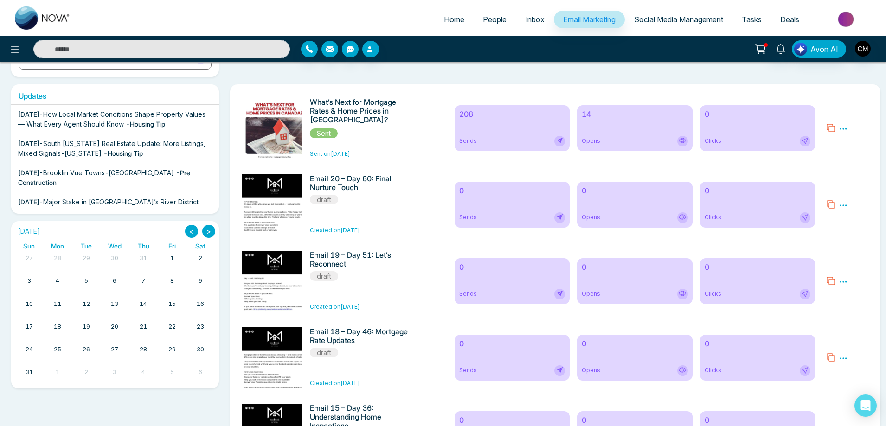
scroll to position [149, 0]
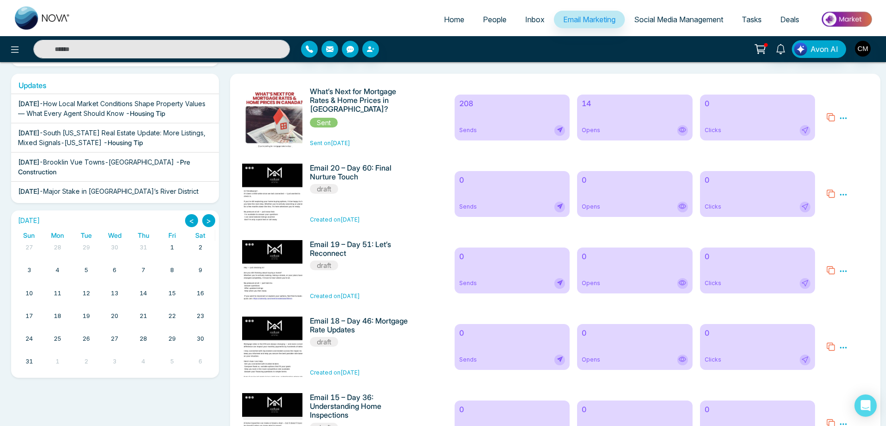
click at [846, 195] on icon at bounding box center [843, 194] width 7 height 1
click at [853, 238] on span "Delete" at bounding box center [857, 235] width 20 height 8
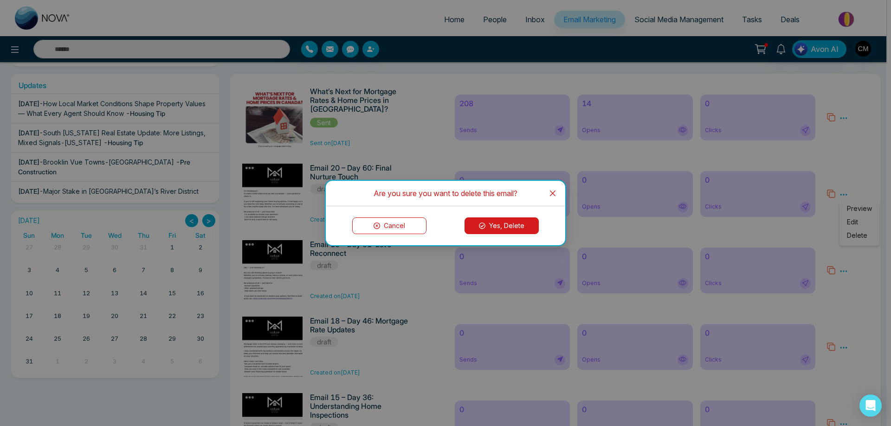
click at [500, 232] on button "Yes, Delete" at bounding box center [501, 226] width 74 height 17
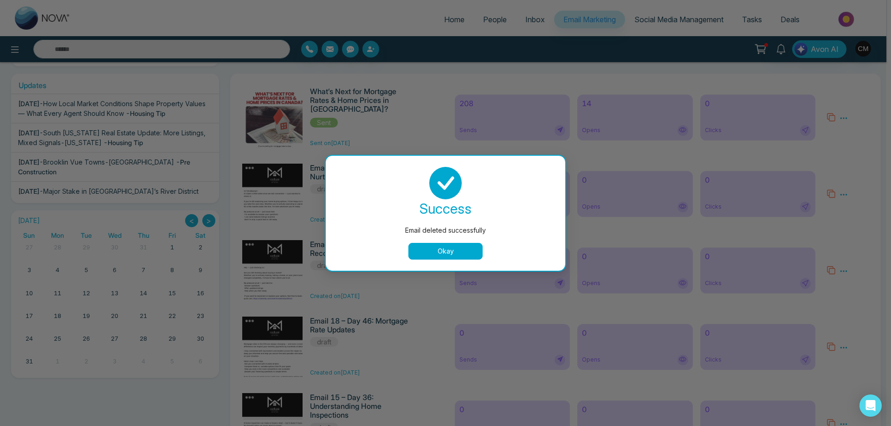
click at [433, 248] on button "Okay" at bounding box center [445, 251] width 74 height 17
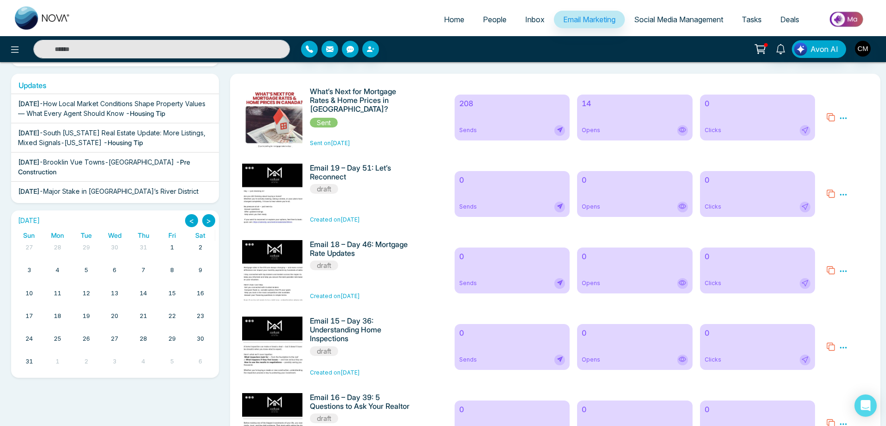
click at [841, 195] on icon at bounding box center [843, 194] width 7 height 1
click at [859, 236] on span "Delete" at bounding box center [857, 235] width 20 height 8
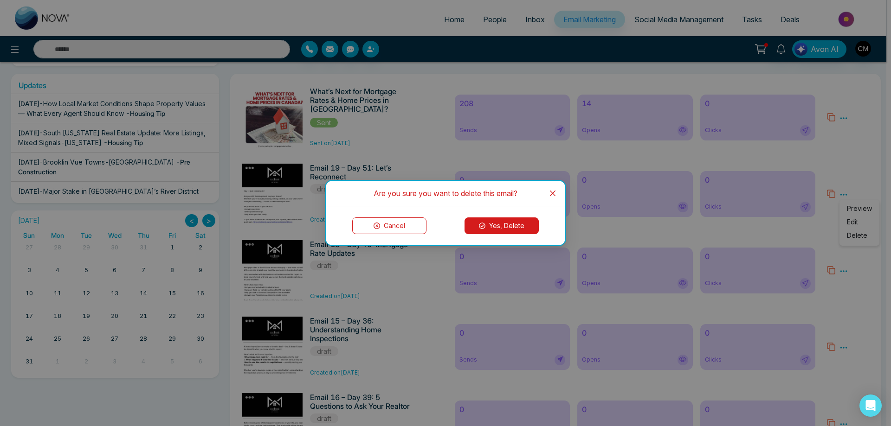
click at [506, 231] on button "Yes, Delete" at bounding box center [501, 226] width 74 height 17
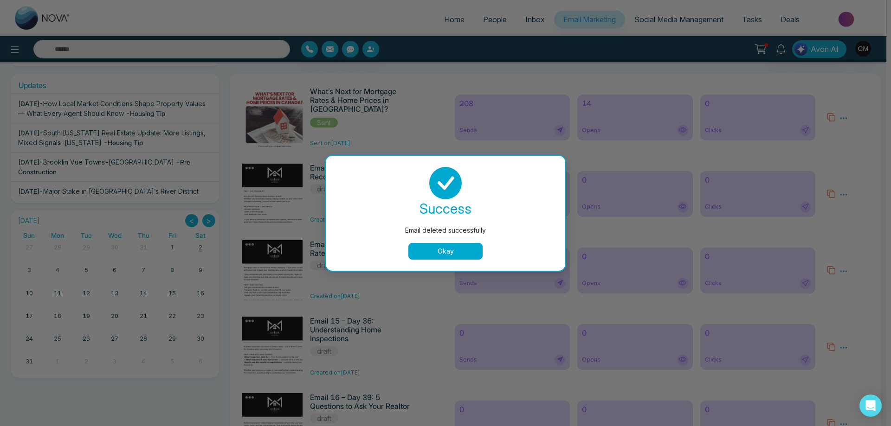
click at [434, 244] on button "Okay" at bounding box center [445, 251] width 74 height 17
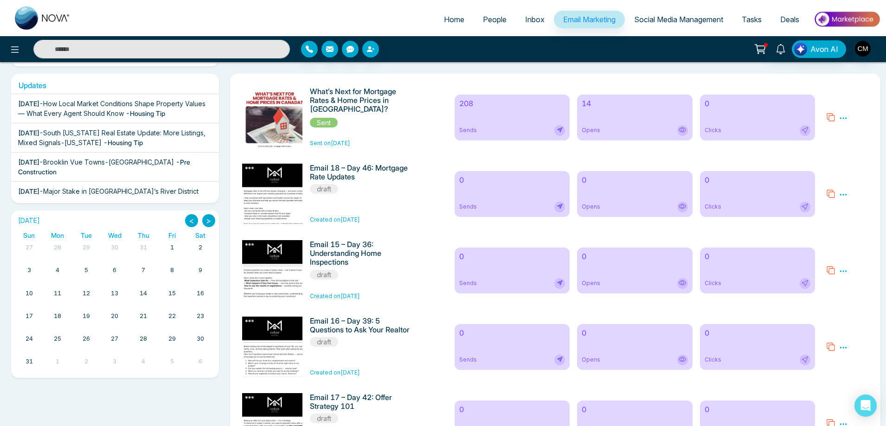
click at [844, 199] on icon at bounding box center [843, 195] width 8 height 8
click at [853, 234] on span "Delete" at bounding box center [857, 235] width 20 height 8
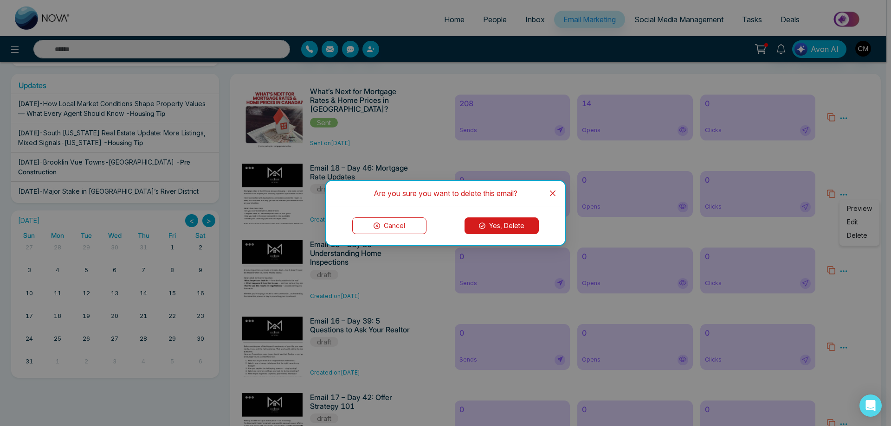
click at [499, 224] on button "Yes, Delete" at bounding box center [501, 226] width 74 height 17
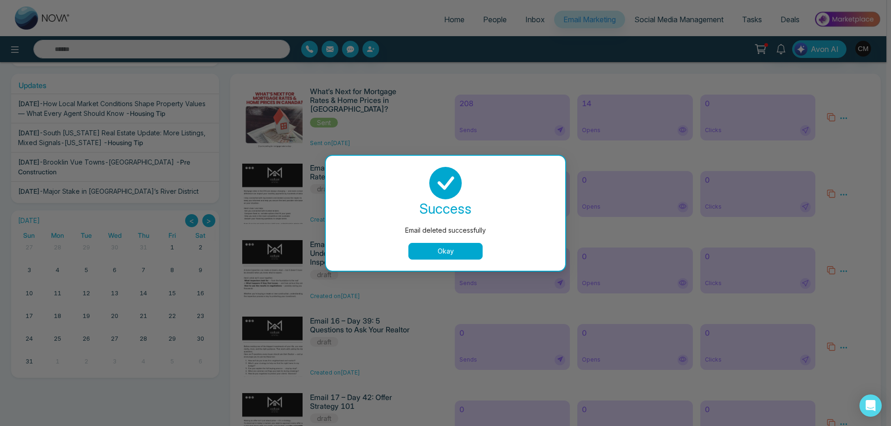
click at [444, 246] on button "Okay" at bounding box center [445, 251] width 74 height 17
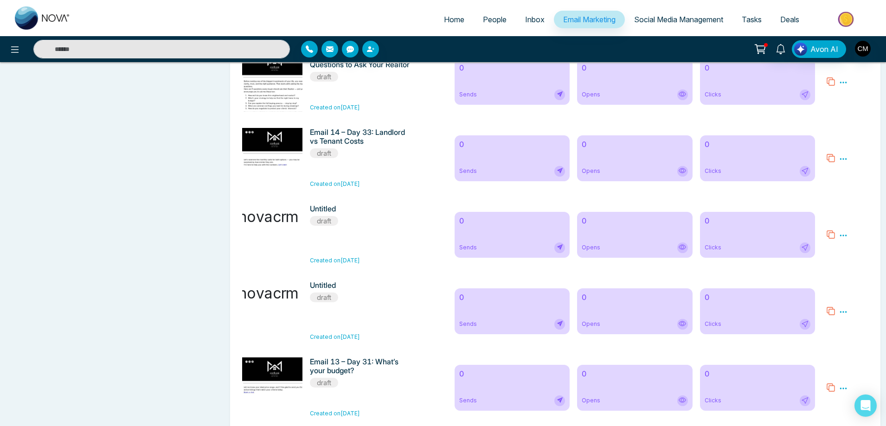
scroll to position [566, 0]
click at [837, 244] on div "Preview Edit Delete" at bounding box center [847, 235] width 53 height 60
click at [841, 241] on icon at bounding box center [843, 236] width 8 height 8
click at [852, 281] on span "Delete" at bounding box center [857, 277] width 20 height 8
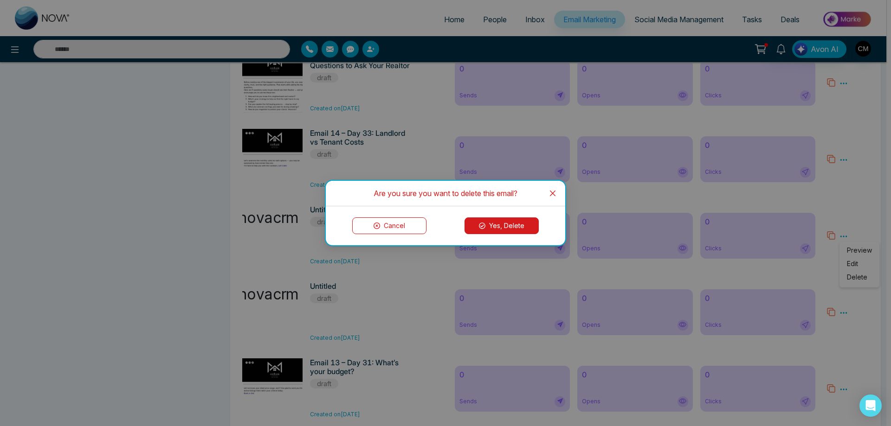
click at [515, 223] on button "Yes, Delete" at bounding box center [501, 226] width 74 height 17
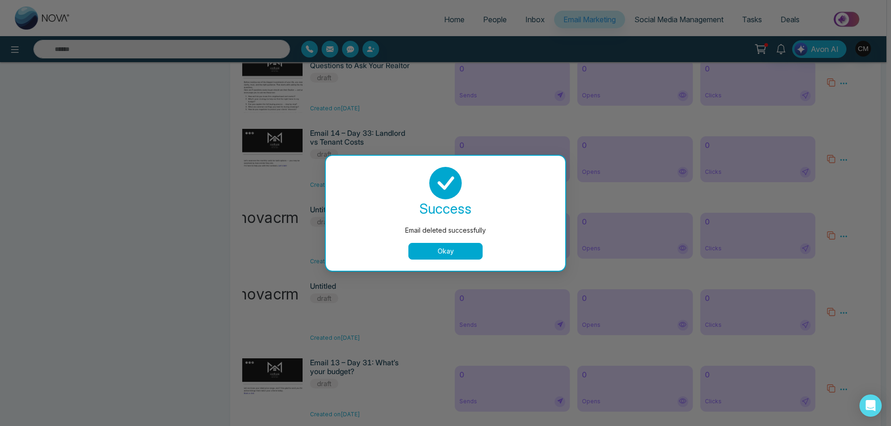
click at [454, 257] on button "Okay" at bounding box center [445, 251] width 74 height 17
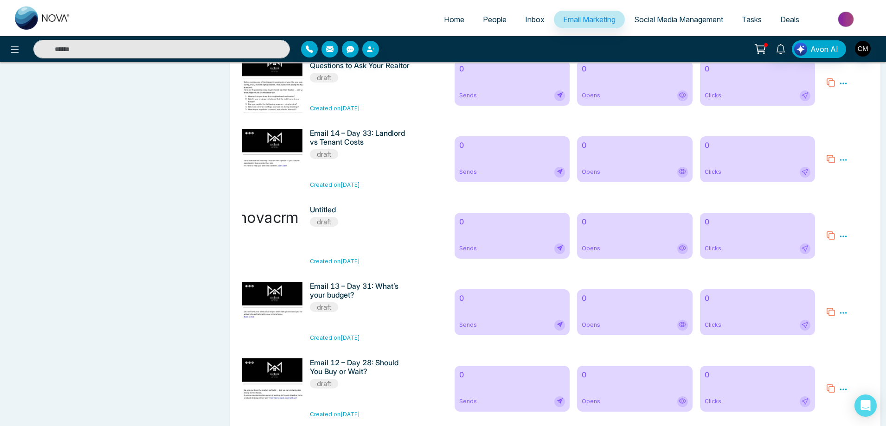
click at [844, 237] on icon at bounding box center [843, 236] width 7 height 1
click at [849, 281] on span "Delete" at bounding box center [857, 277] width 20 height 8
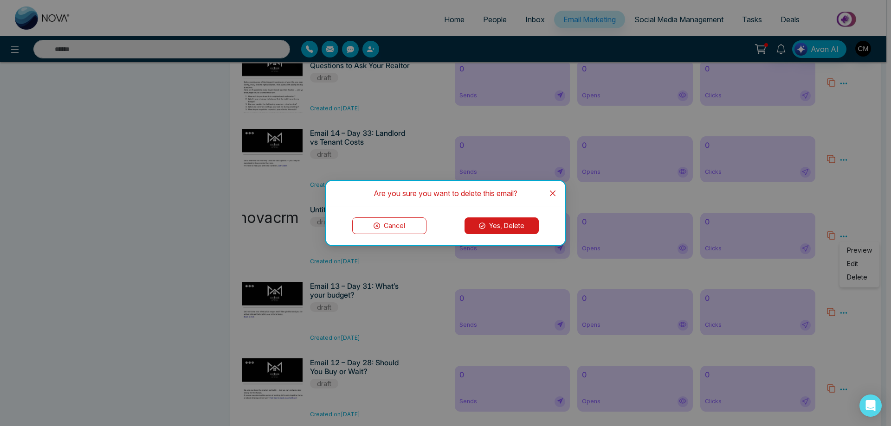
click at [481, 224] on icon at bounding box center [482, 226] width 6 height 6
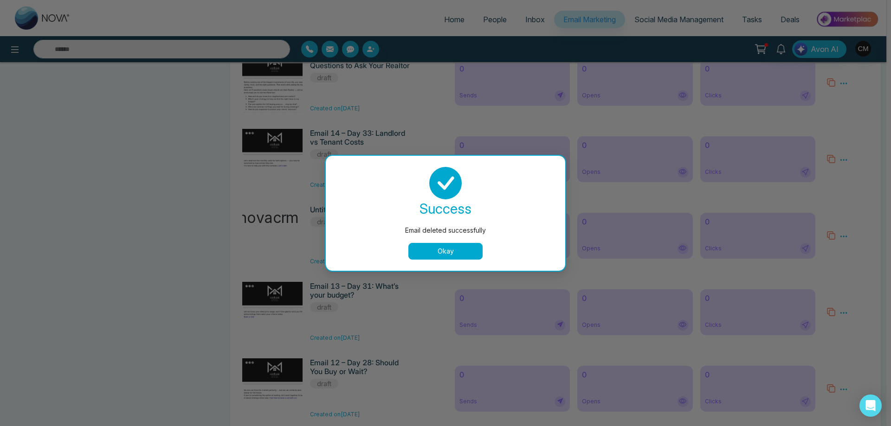
click at [459, 252] on button "Okay" at bounding box center [445, 251] width 74 height 17
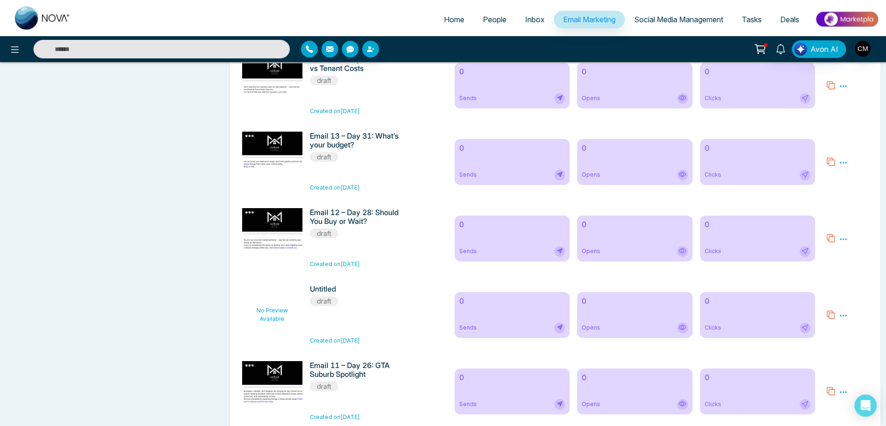
scroll to position [706, 0]
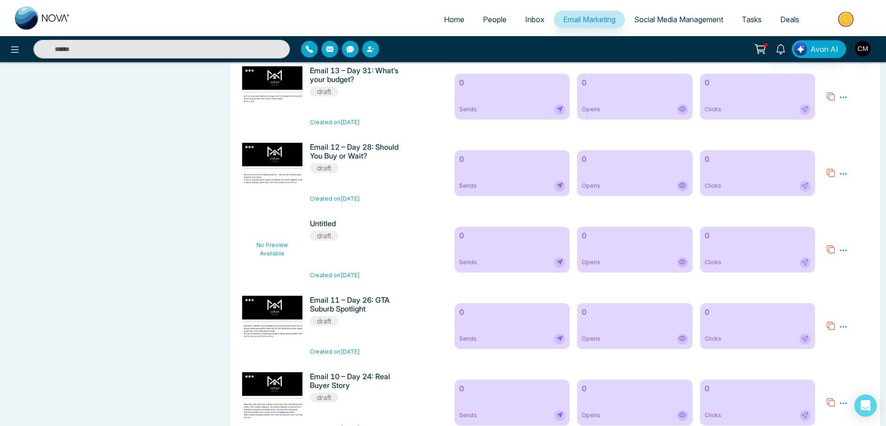
click at [842, 255] on icon at bounding box center [843, 250] width 8 height 8
click at [847, 295] on span "Delete" at bounding box center [857, 291] width 20 height 8
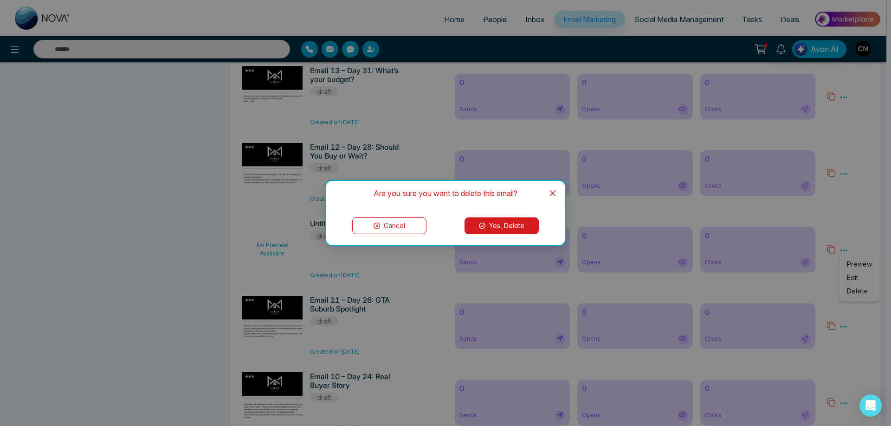
click at [517, 234] on div "Cancel Yes, Delete" at bounding box center [445, 225] width 239 height 39
click at [512, 229] on button "Yes, Delete" at bounding box center [501, 226] width 74 height 17
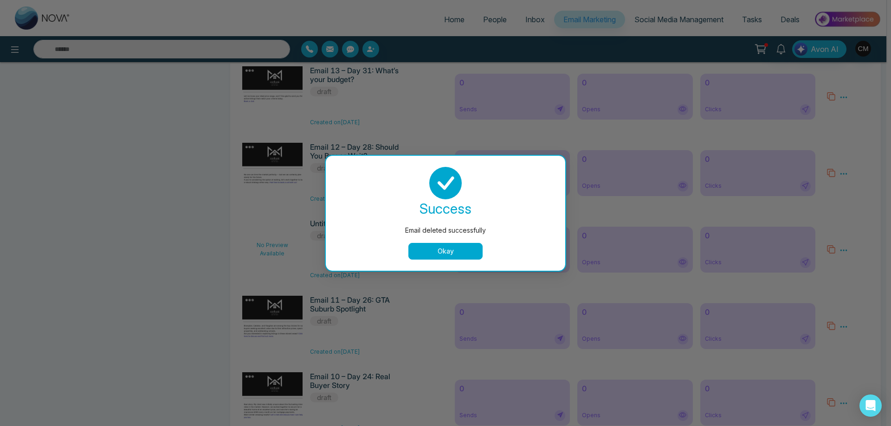
click at [432, 245] on button "Okay" at bounding box center [445, 251] width 74 height 17
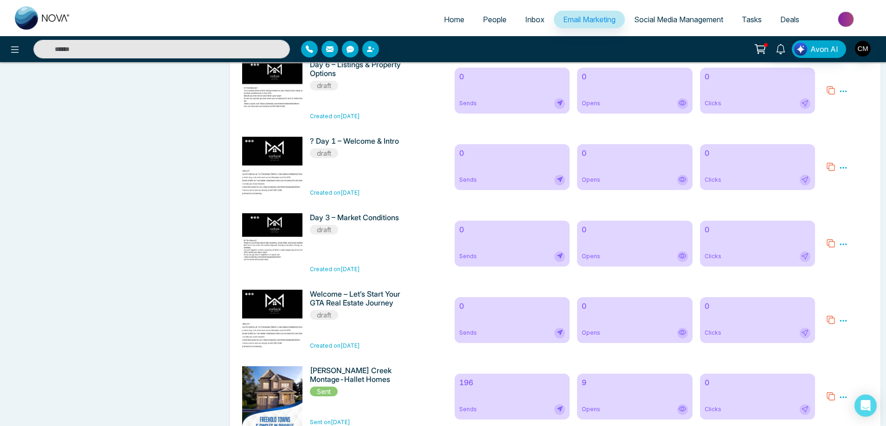
scroll to position [2452, 0]
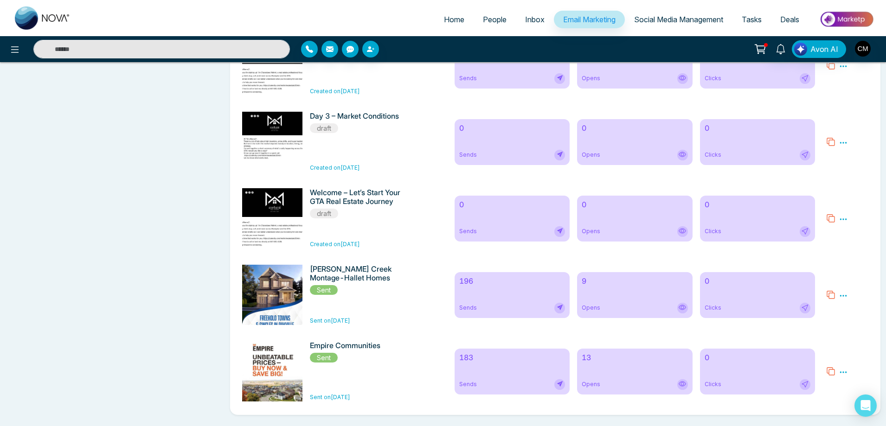
click at [840, 219] on icon at bounding box center [843, 219] width 8 height 8
click at [848, 256] on span "Delete" at bounding box center [857, 260] width 20 height 8
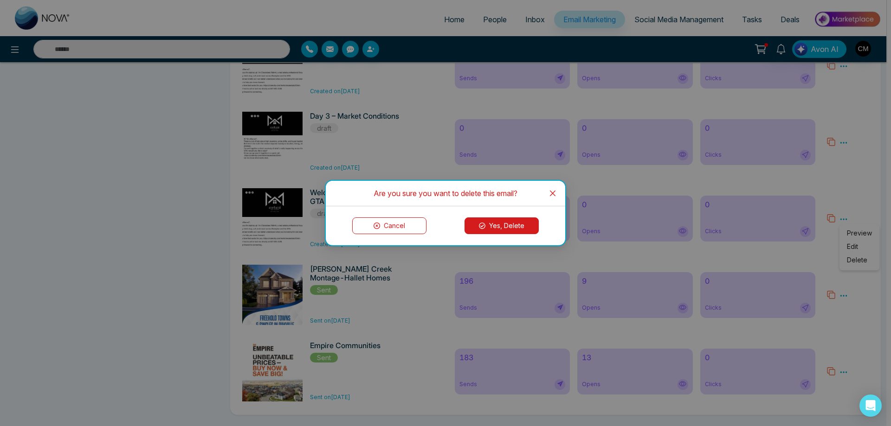
click at [529, 223] on button "Yes, Delete" at bounding box center [501, 226] width 74 height 17
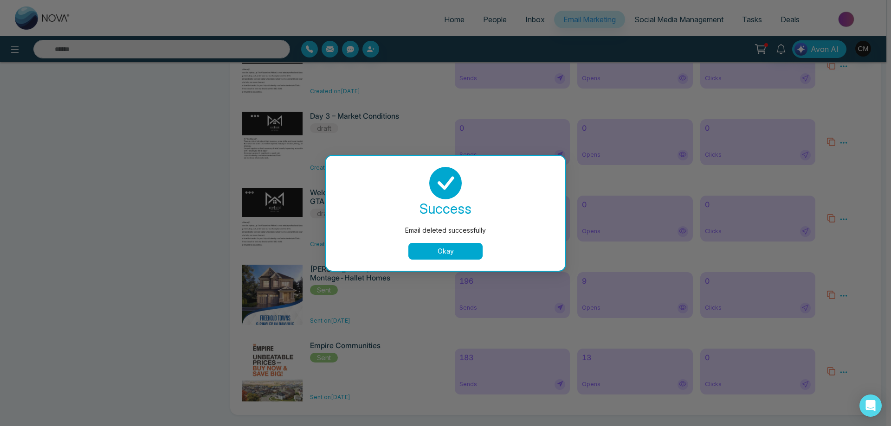
drag, startPoint x: 430, startPoint y: 260, endPoint x: 433, endPoint y: 255, distance: 5.9
click at [430, 259] on div "success Email deleted successfully Okay" at bounding box center [445, 213] width 239 height 115
click at [434, 254] on button "Okay" at bounding box center [445, 251] width 74 height 17
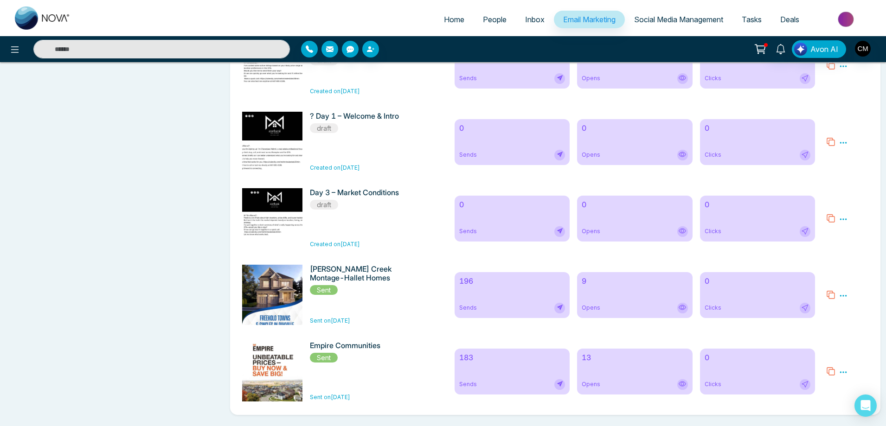
scroll to position [2374, 0]
click at [843, 218] on icon at bounding box center [843, 218] width 7 height 1
click at [850, 257] on span "Delete" at bounding box center [857, 260] width 20 height 8
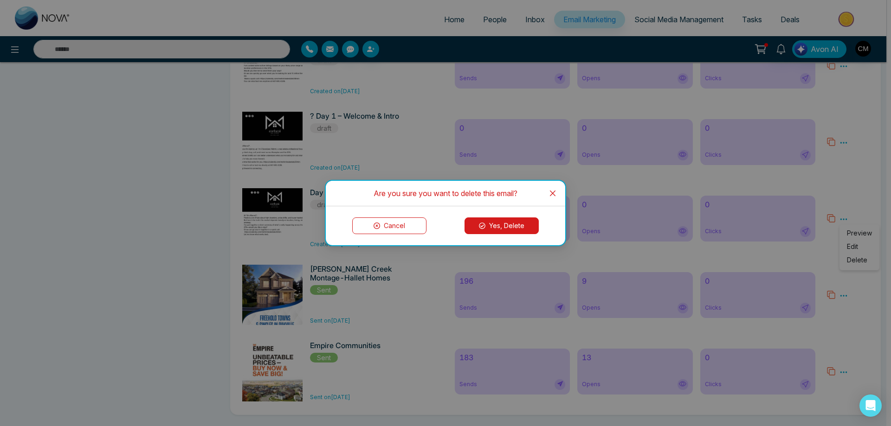
click at [495, 222] on button "Yes, Delete" at bounding box center [501, 226] width 74 height 17
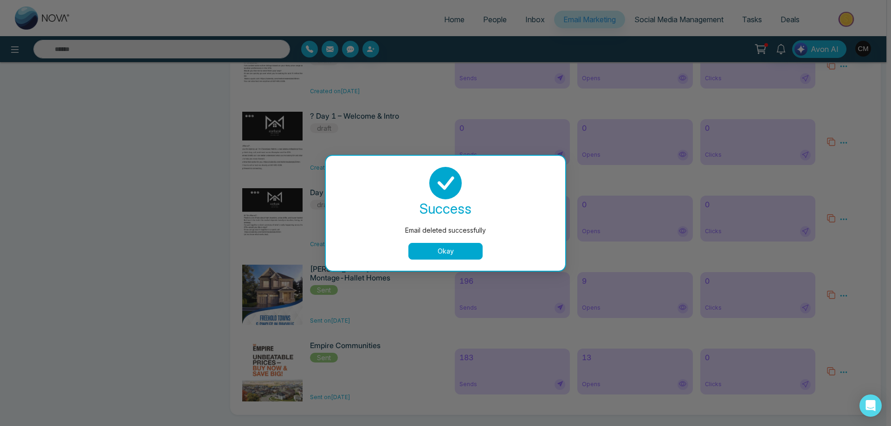
click at [437, 252] on button "Okay" at bounding box center [445, 251] width 74 height 17
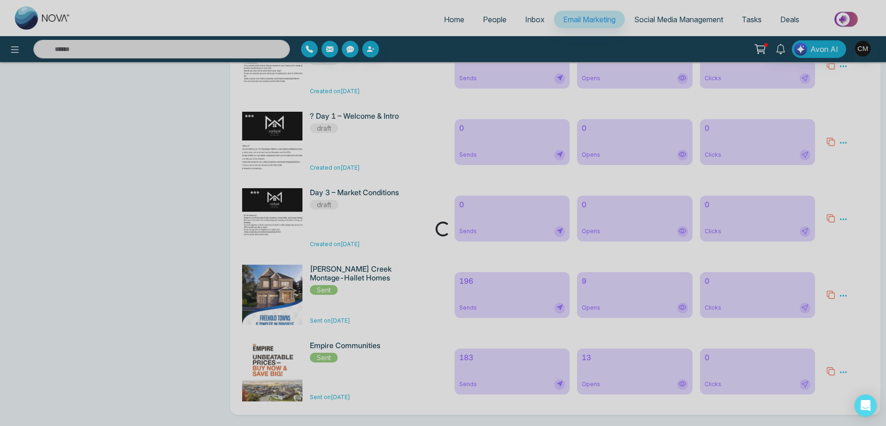
scroll to position [2297, 0]
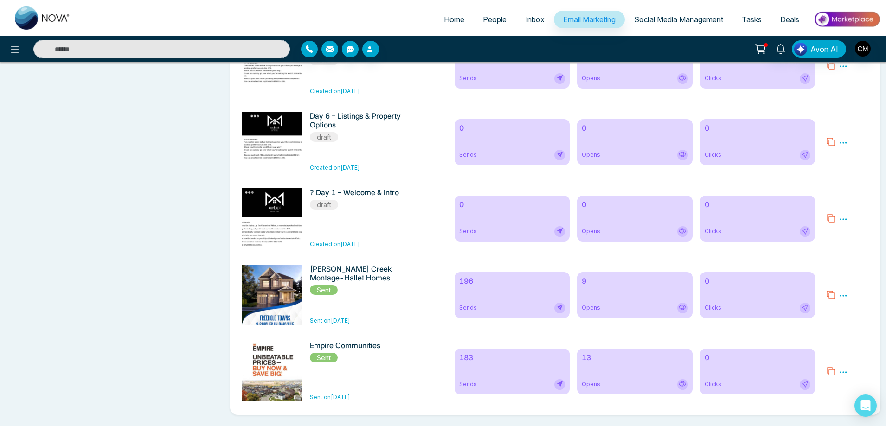
click at [842, 218] on icon at bounding box center [843, 219] width 8 height 8
click at [852, 257] on span "Delete" at bounding box center [857, 260] width 20 height 8
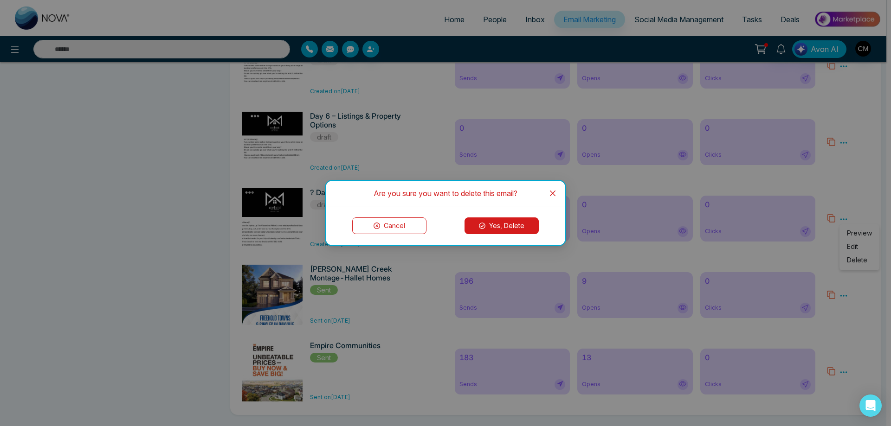
click at [498, 220] on button "Yes, Delete" at bounding box center [501, 226] width 74 height 17
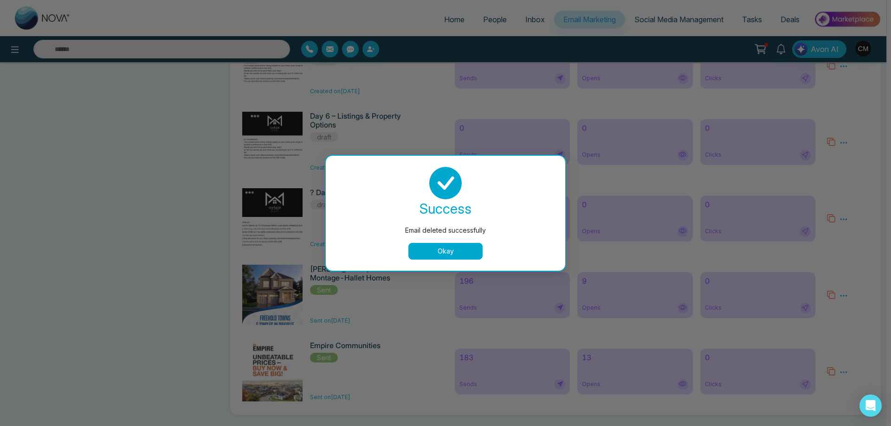
click at [429, 255] on button "Okay" at bounding box center [445, 251] width 74 height 17
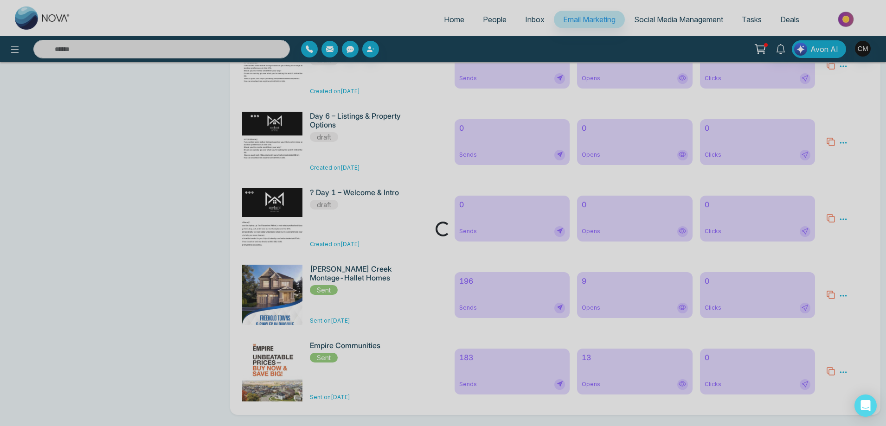
scroll to position [2219, 0]
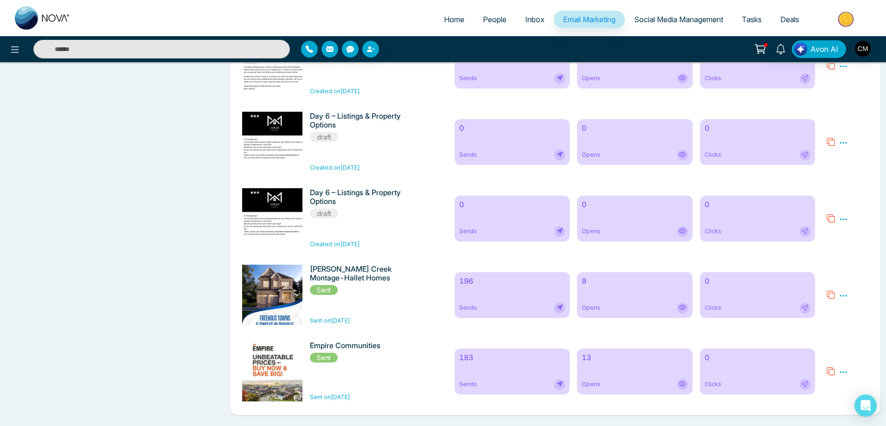
click at [843, 141] on icon at bounding box center [843, 143] width 8 height 8
click at [854, 181] on span "Delete" at bounding box center [857, 184] width 20 height 8
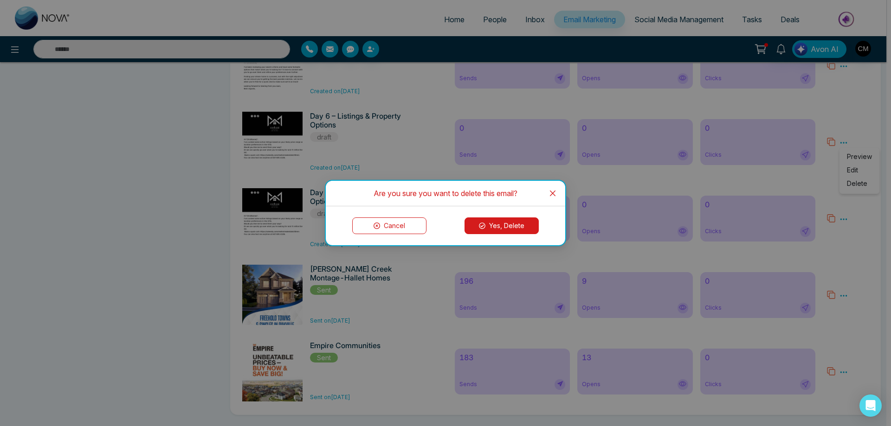
click at [495, 232] on button "Yes, Delete" at bounding box center [501, 226] width 74 height 17
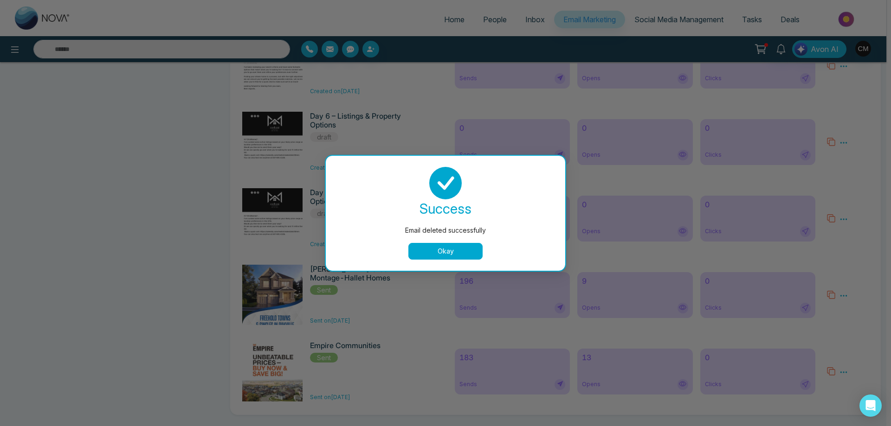
click at [430, 259] on button "Okay" at bounding box center [445, 251] width 74 height 17
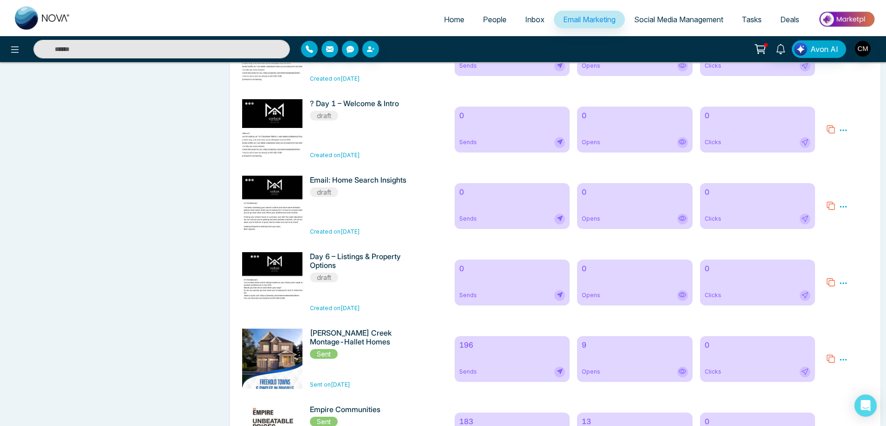
scroll to position [2049, 0]
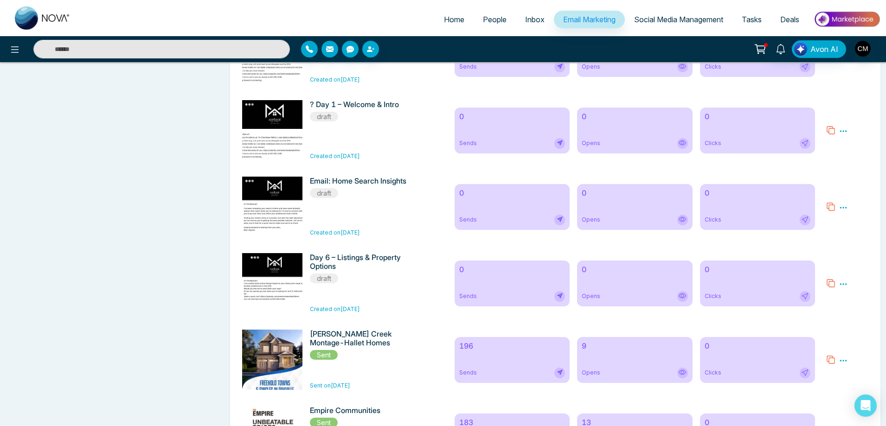
click at [845, 212] on icon at bounding box center [843, 208] width 8 height 8
click at [849, 252] on span "Delete" at bounding box center [857, 248] width 20 height 8
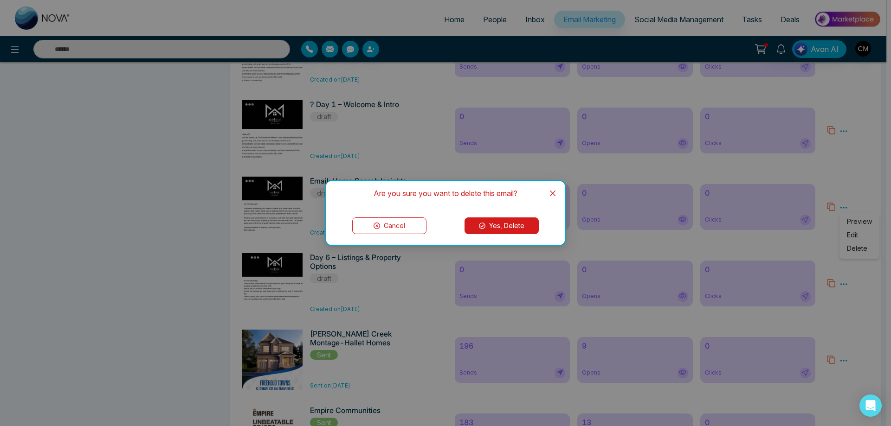
click at [524, 226] on button "Yes, Delete" at bounding box center [501, 226] width 74 height 17
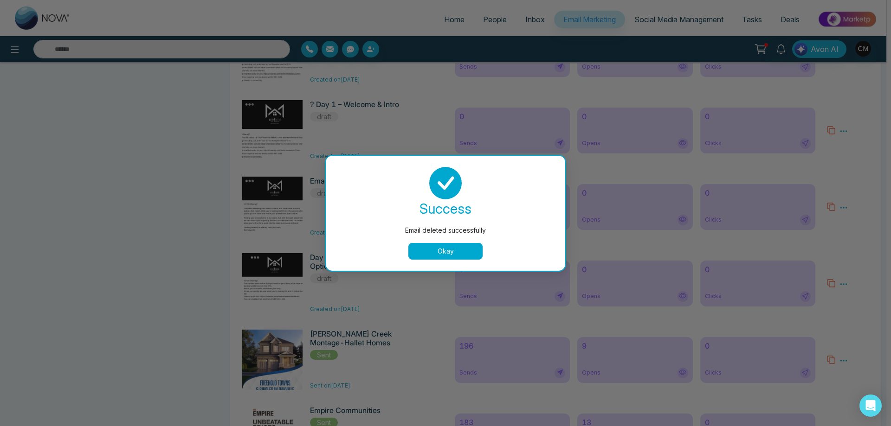
click at [444, 250] on button "Okay" at bounding box center [445, 251] width 74 height 17
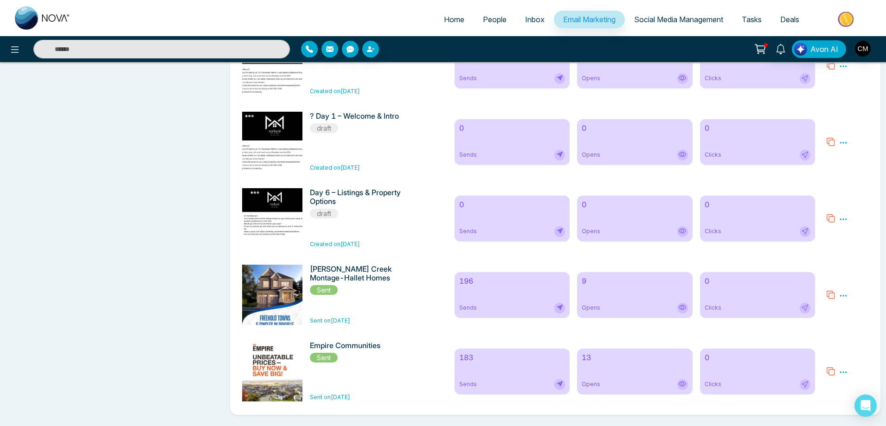
click at [841, 224] on icon at bounding box center [843, 219] width 8 height 8
click at [852, 264] on span "Delete" at bounding box center [857, 260] width 20 height 8
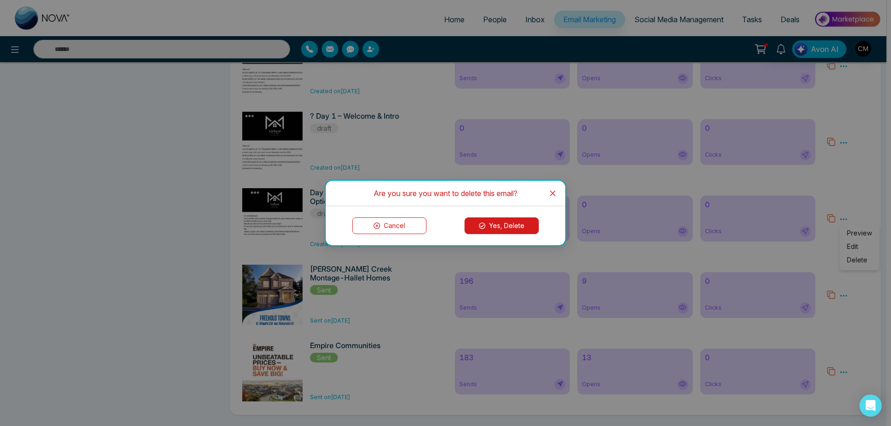
click at [494, 226] on button "Yes, Delete" at bounding box center [501, 226] width 74 height 17
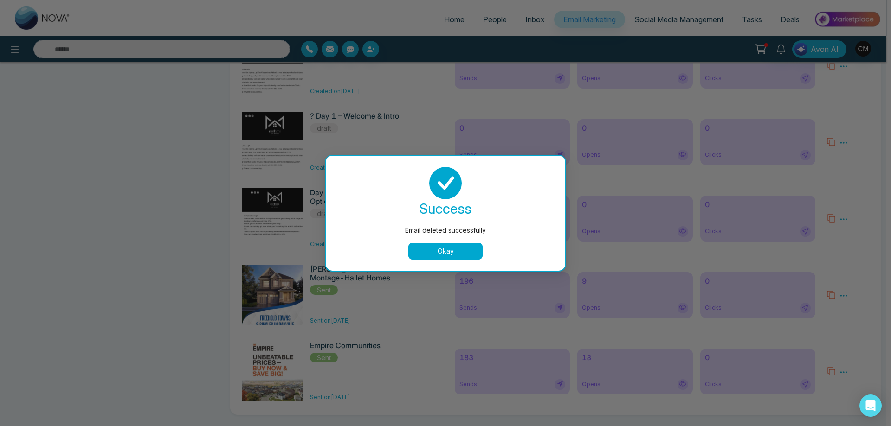
click at [449, 244] on button "Okay" at bounding box center [445, 251] width 74 height 17
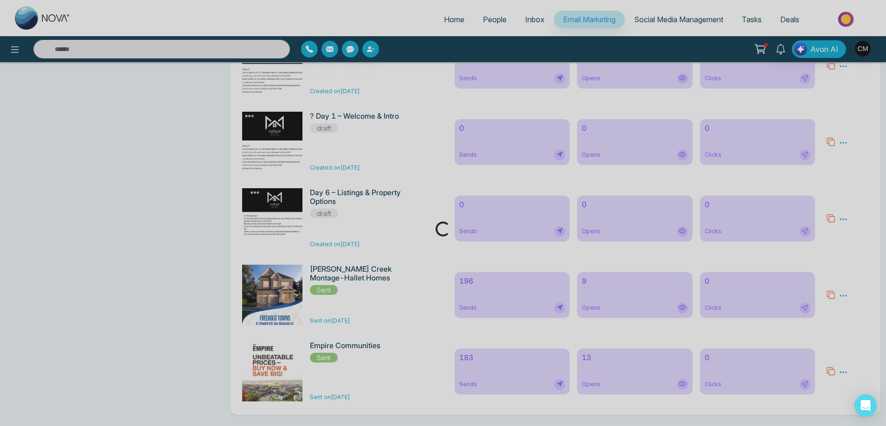
scroll to position [1987, 0]
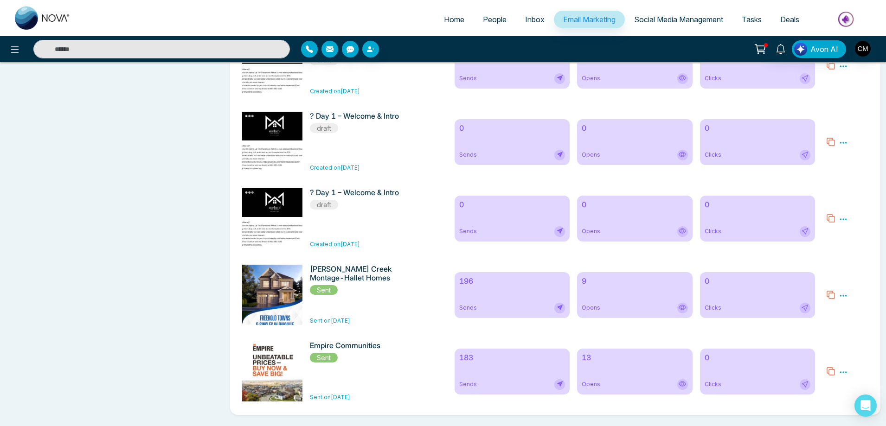
click at [840, 215] on icon at bounding box center [843, 219] width 8 height 8
click at [860, 256] on span "Delete" at bounding box center [857, 260] width 20 height 8
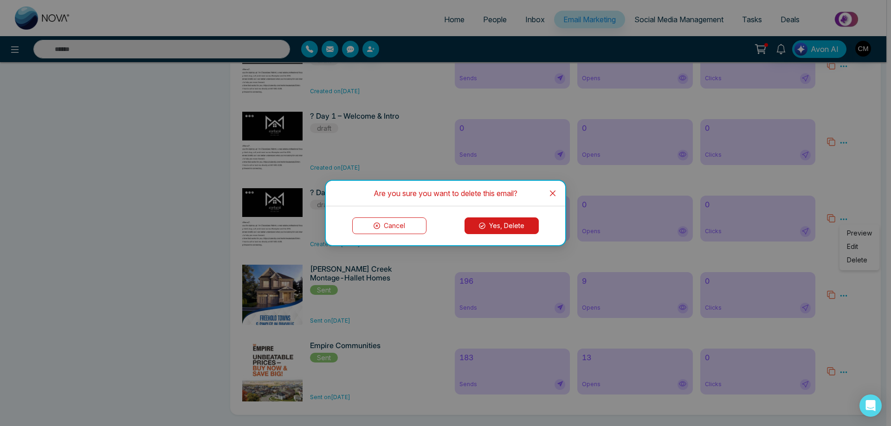
click at [524, 227] on button "Yes, Delete" at bounding box center [501, 226] width 74 height 17
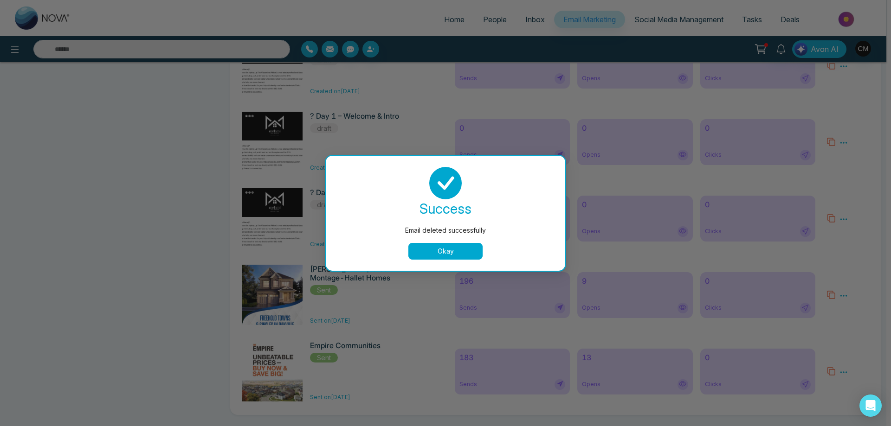
click at [457, 245] on button "Okay" at bounding box center [445, 251] width 74 height 17
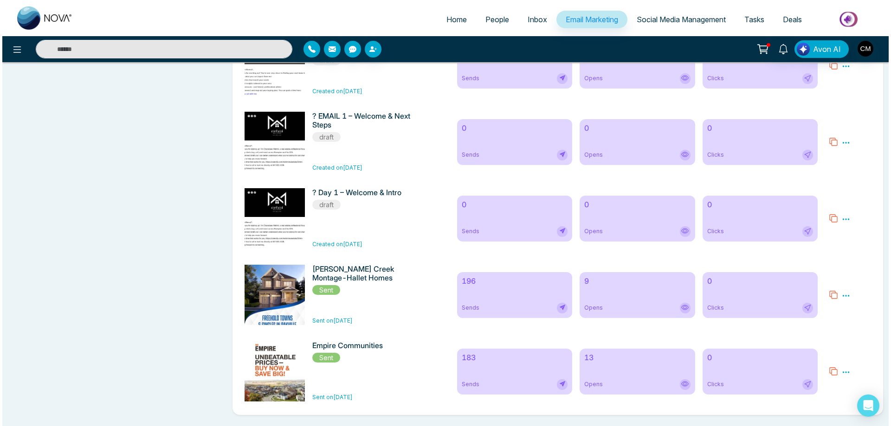
scroll to position [1910, 0]
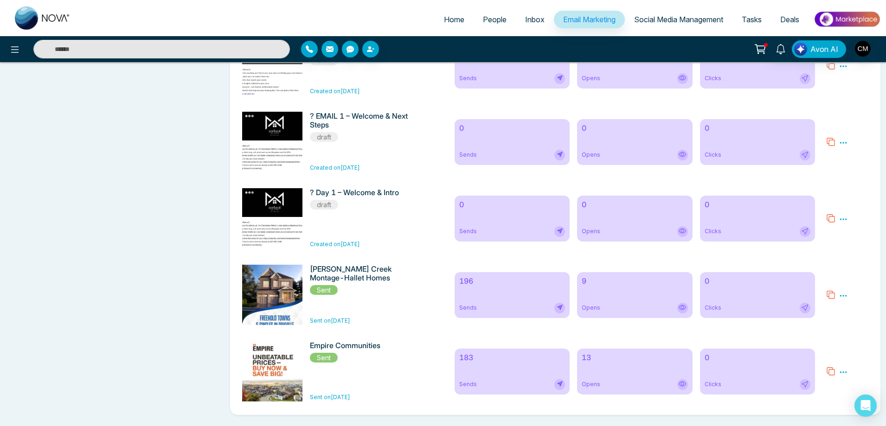
click at [847, 139] on icon at bounding box center [843, 143] width 8 height 8
click at [859, 183] on span "Delete" at bounding box center [857, 184] width 20 height 8
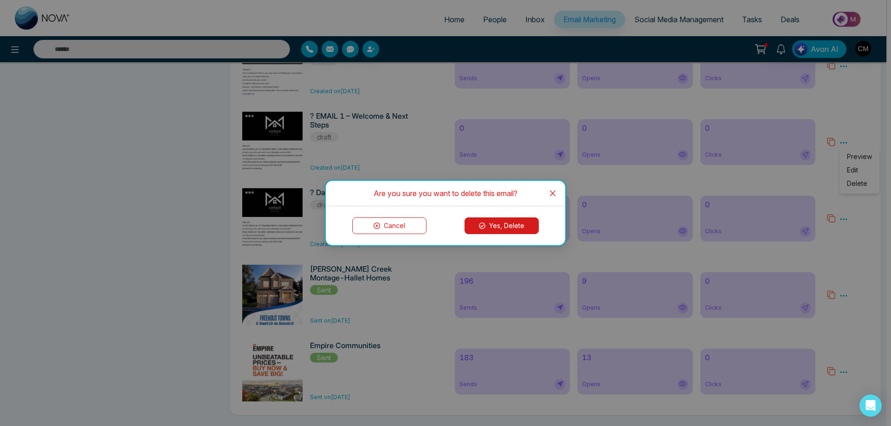
click at [502, 231] on button "Yes, Delete" at bounding box center [501, 226] width 74 height 17
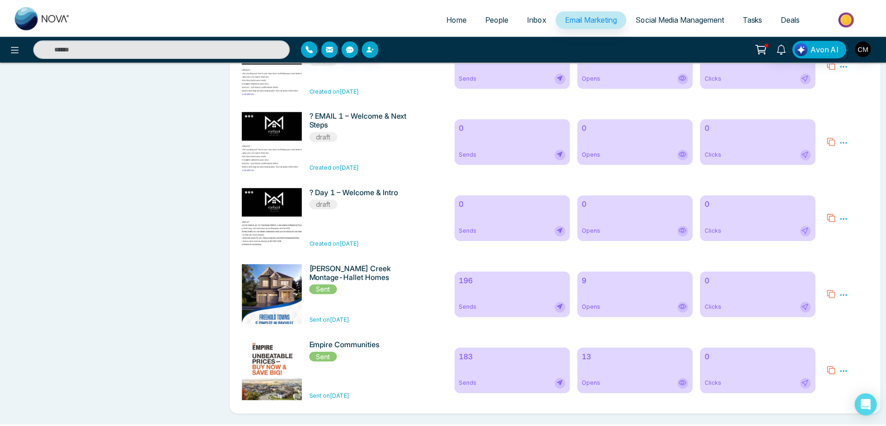
scroll to position [1832, 0]
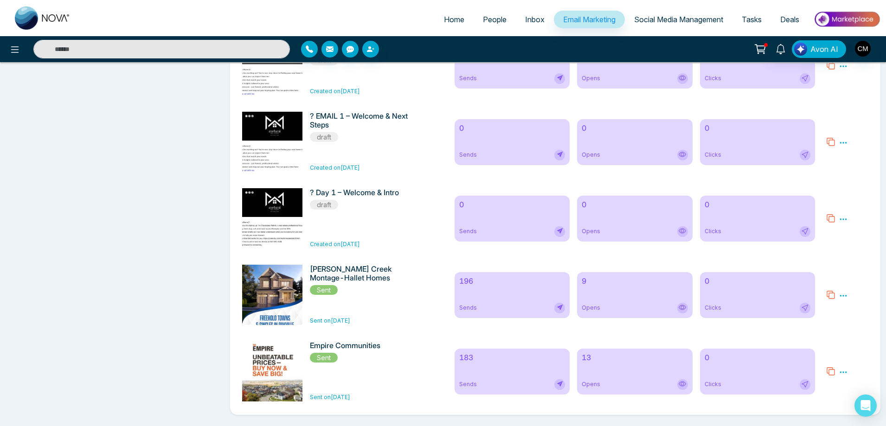
click at [843, 215] on icon at bounding box center [843, 219] width 8 height 8
click at [851, 259] on span "Delete" at bounding box center [857, 260] width 20 height 8
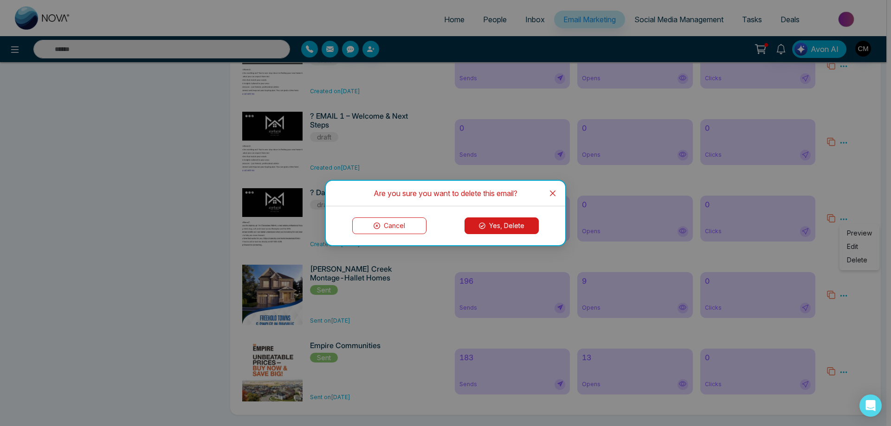
click at [523, 227] on button "Yes, Delete" at bounding box center [501, 226] width 74 height 17
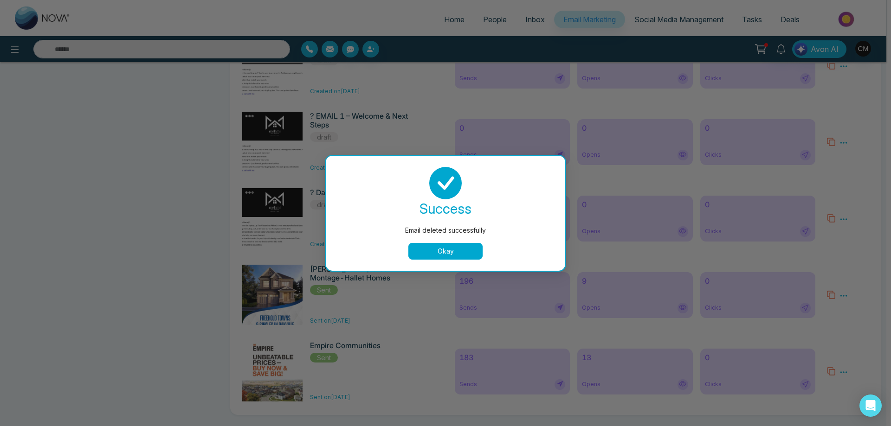
click at [429, 252] on button "Okay" at bounding box center [445, 251] width 74 height 17
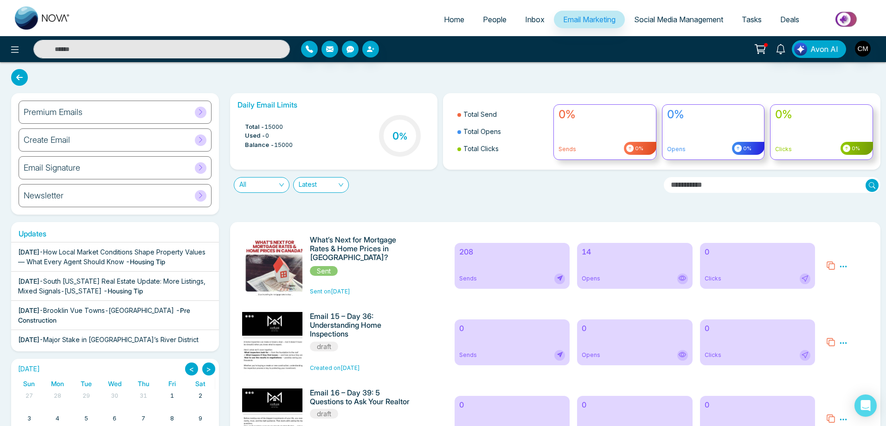
scroll to position [0, 0]
click at [101, 197] on div "Newsletter" at bounding box center [115, 196] width 193 height 23
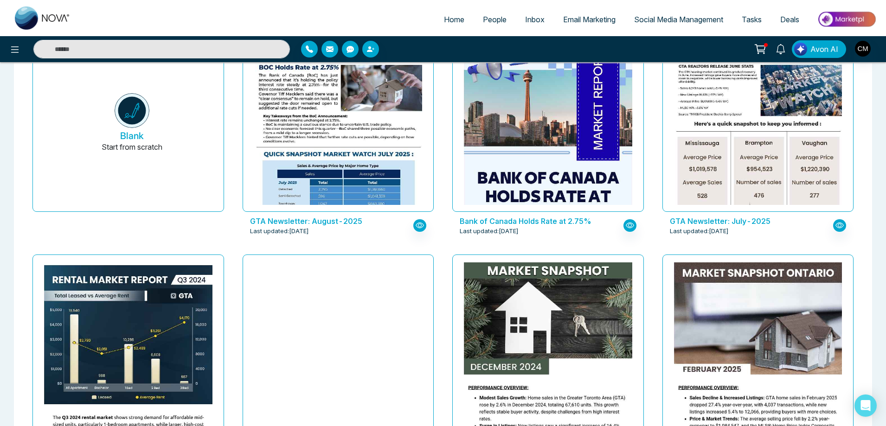
scroll to position [186, 0]
